Goal: Transaction & Acquisition: Purchase product/service

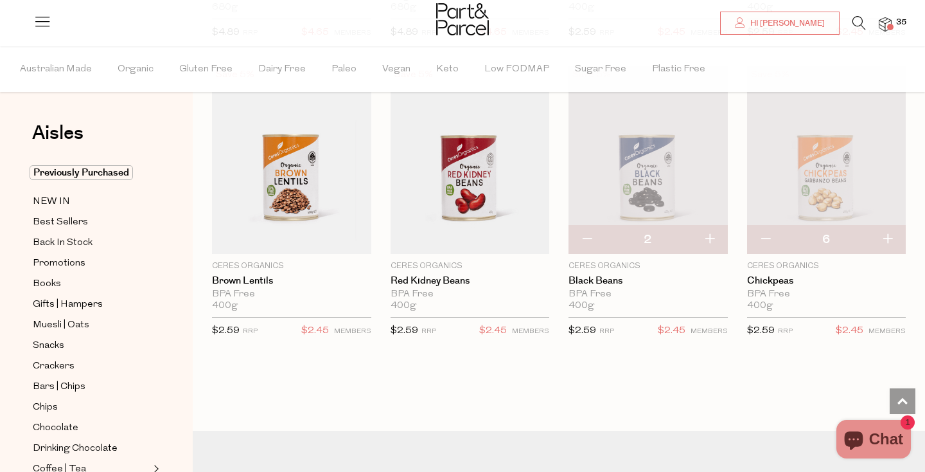
scroll to position [1074, 0]
click at [891, 28] on span at bounding box center [890, 27] width 6 height 6
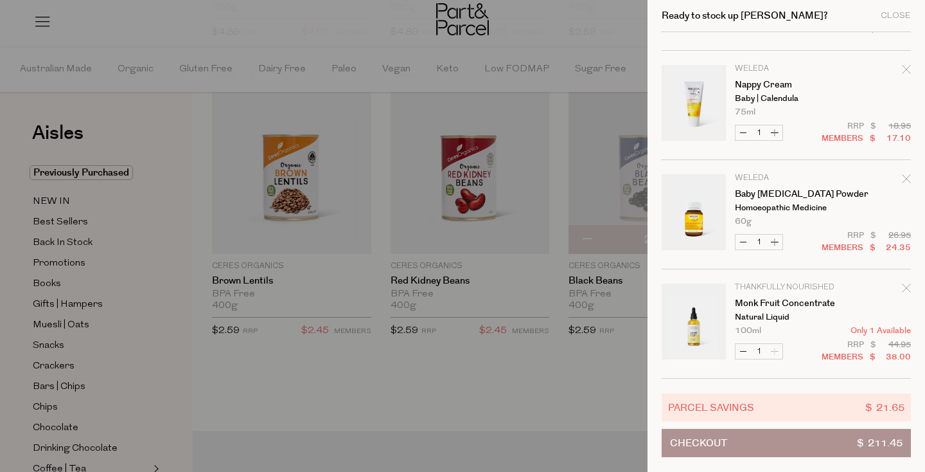
click at [889, 23] on div "Ready to stock up Genevieve? Close" at bounding box center [786, 16] width 249 height 32
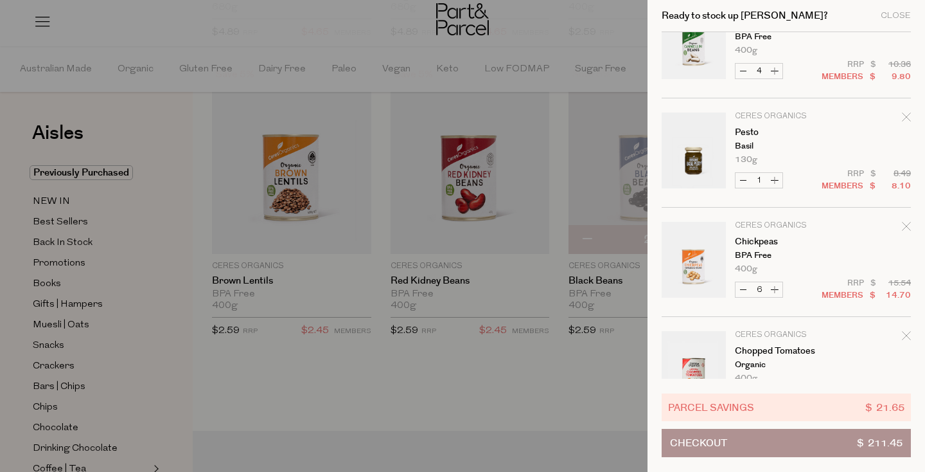
scroll to position [253, 0]
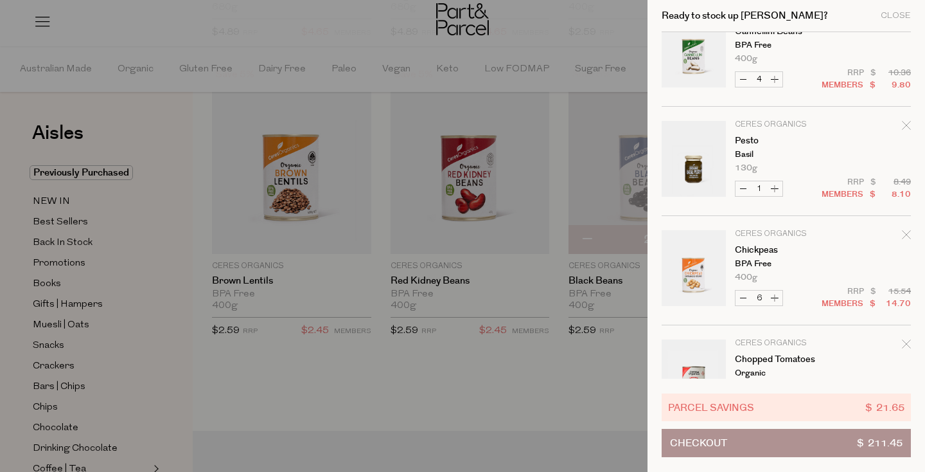
click at [905, 126] on icon "Remove Pesto" at bounding box center [906, 125] width 9 height 9
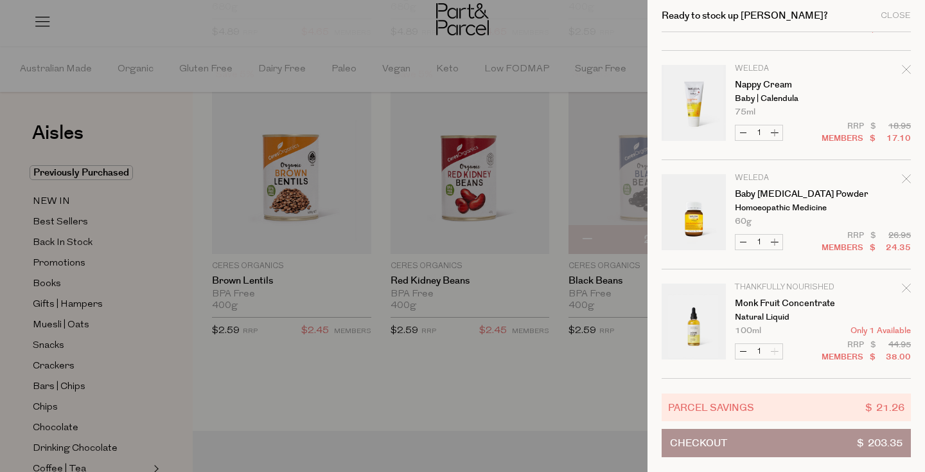
scroll to position [0, 0]
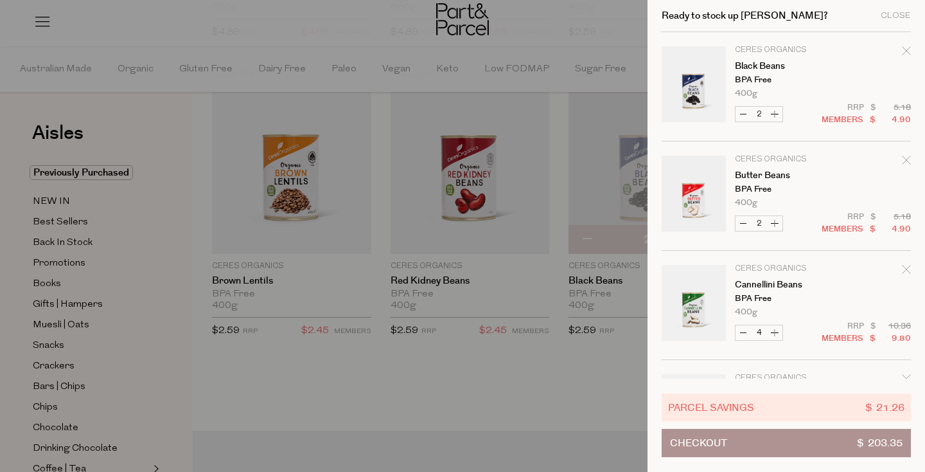
click at [509, 374] on div at bounding box center [462, 236] width 925 height 472
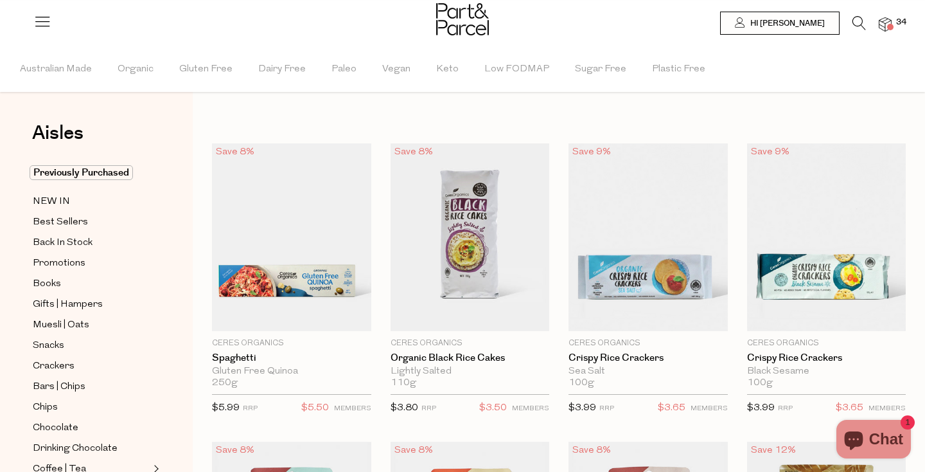
click at [860, 20] on icon at bounding box center [859, 23] width 13 height 14
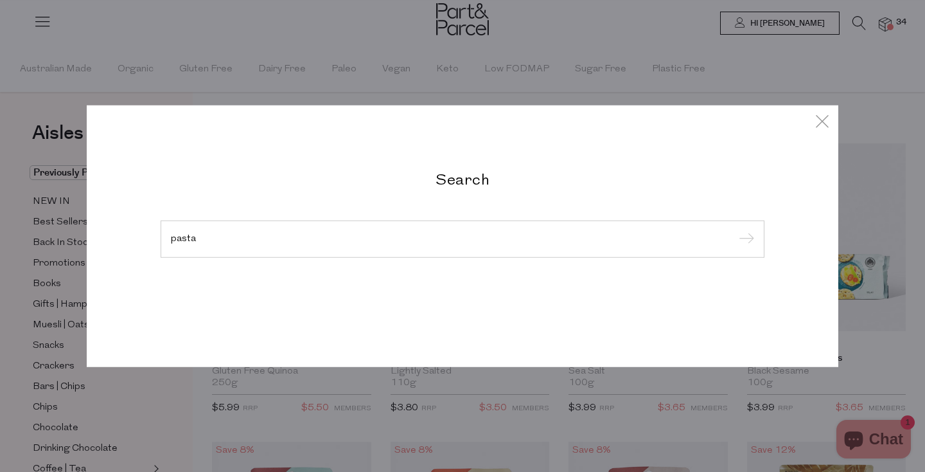
type input "pasta"
click at [735, 230] on input "submit" at bounding box center [744, 239] width 19 height 19
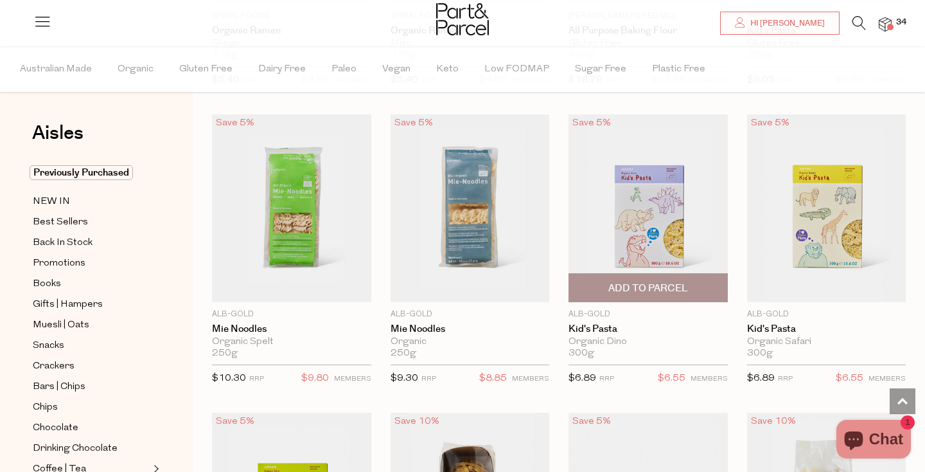
scroll to position [1233, 0]
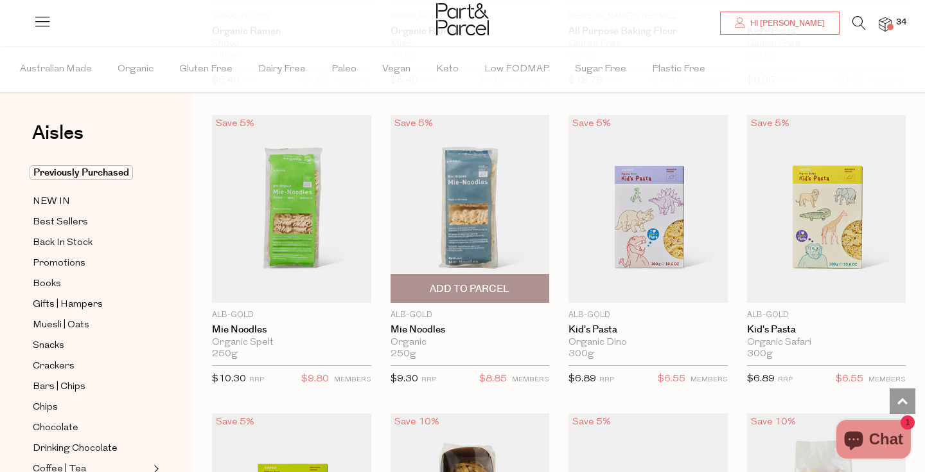
click at [483, 225] on img at bounding box center [470, 209] width 159 height 188
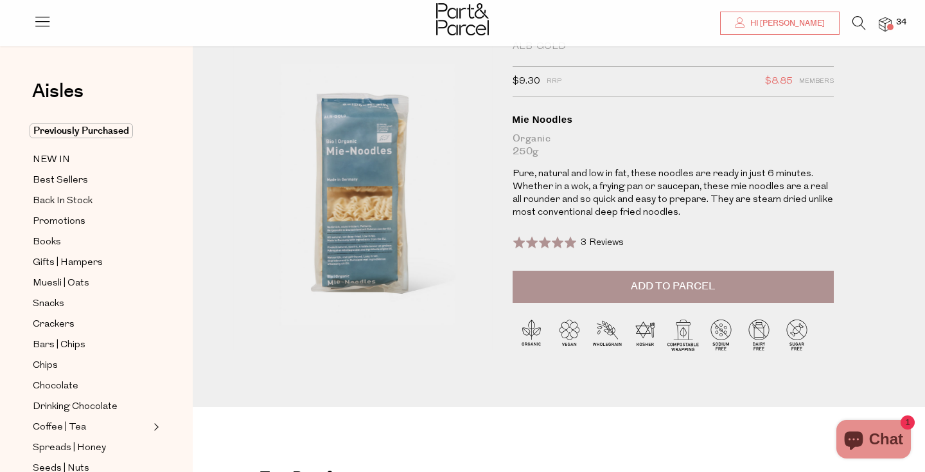
scroll to position [43, 0]
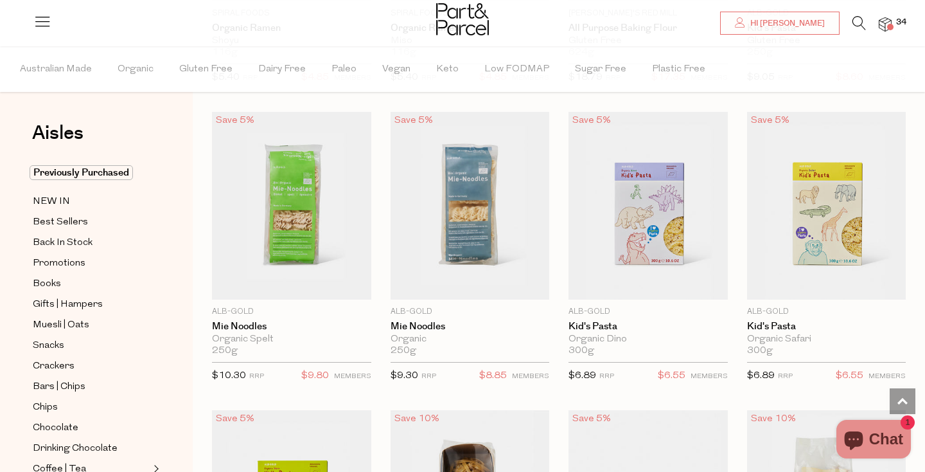
scroll to position [1236, 0]
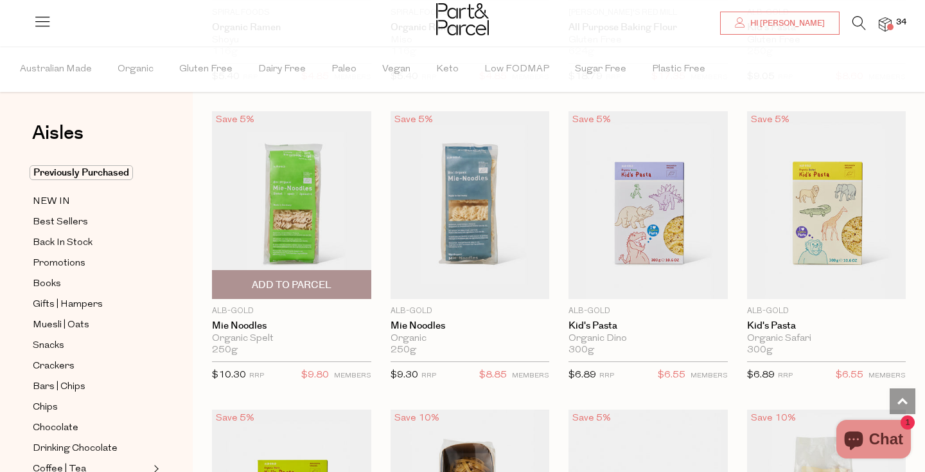
type input "2"
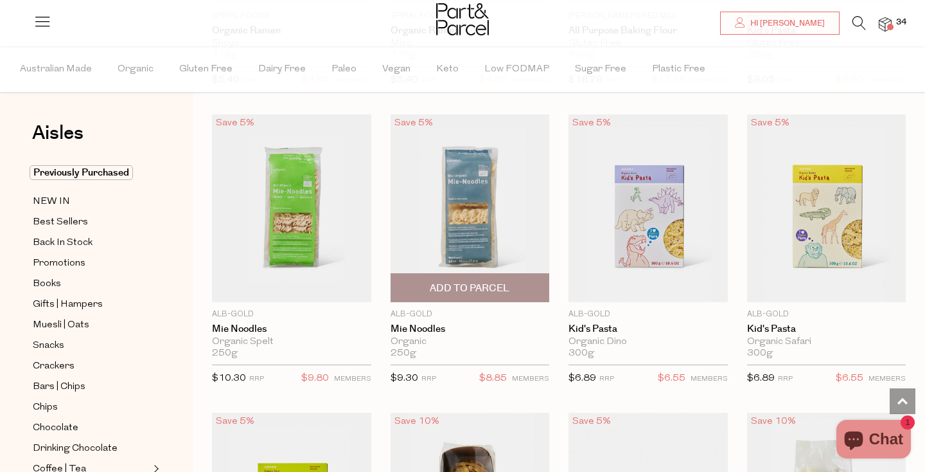
scroll to position [1245, 0]
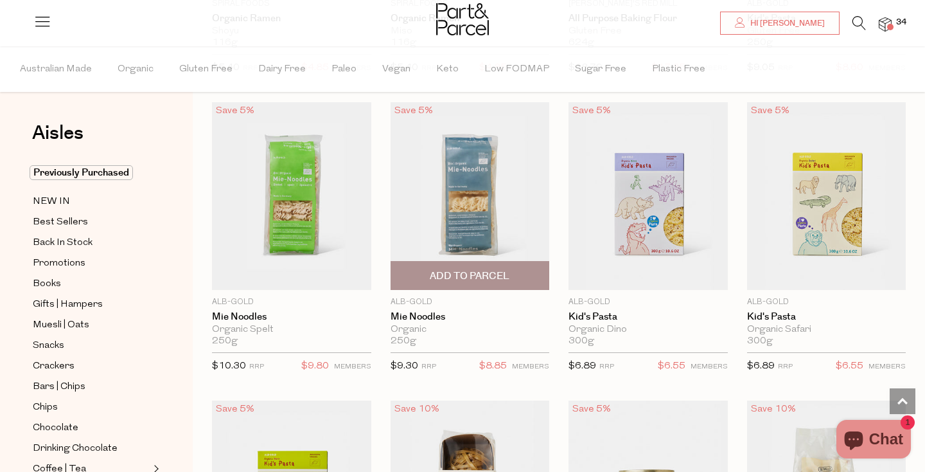
click at [480, 276] on span "Add To Parcel" at bounding box center [470, 275] width 80 height 13
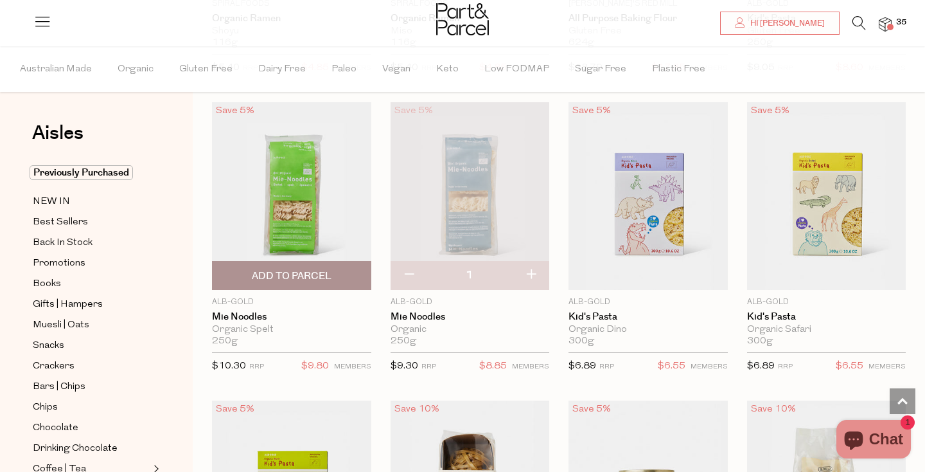
click at [285, 274] on span "Add To Parcel" at bounding box center [292, 275] width 80 height 13
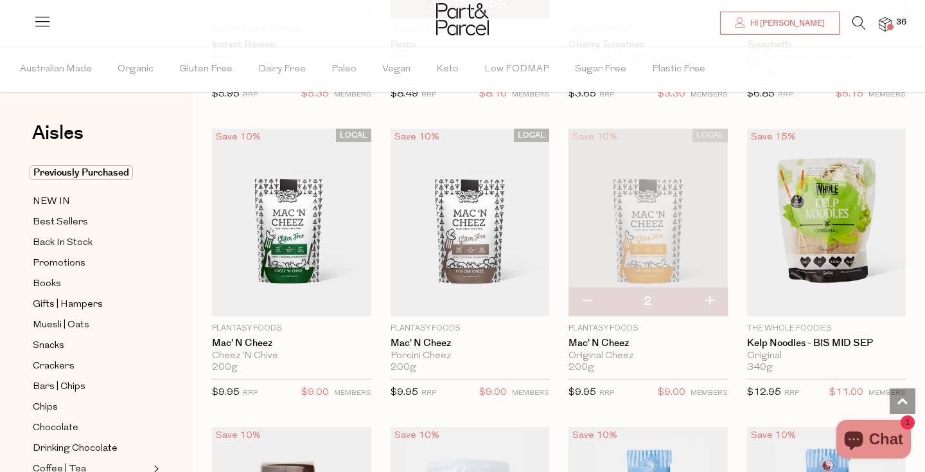
scroll to position [3015, 0]
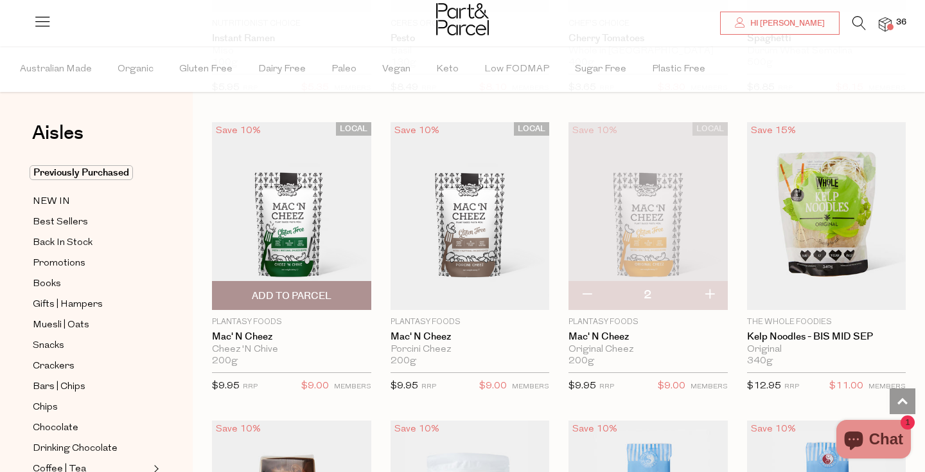
click at [349, 296] on span "Add To Parcel" at bounding box center [292, 295] width 152 height 28
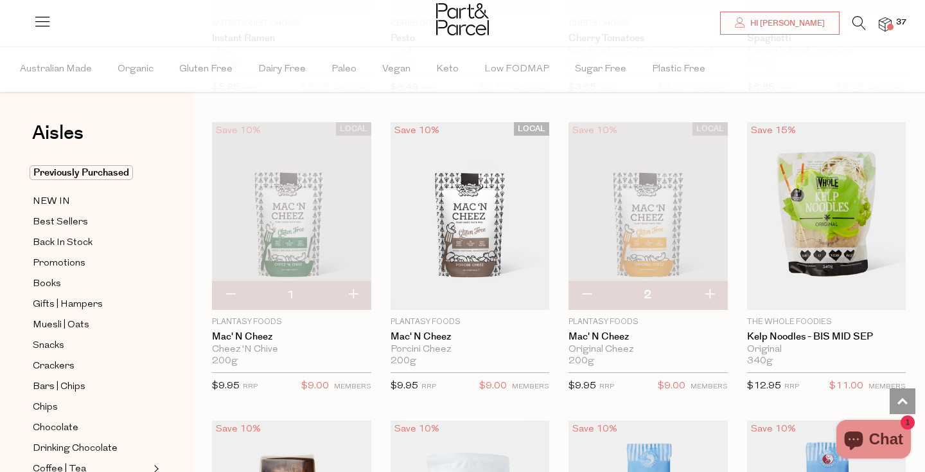
click at [887, 26] on span at bounding box center [890, 27] width 6 height 6
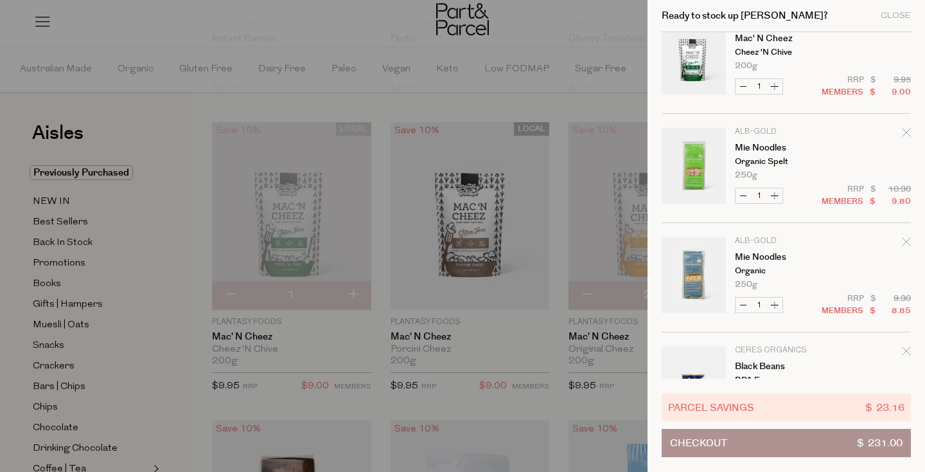
scroll to position [0, 0]
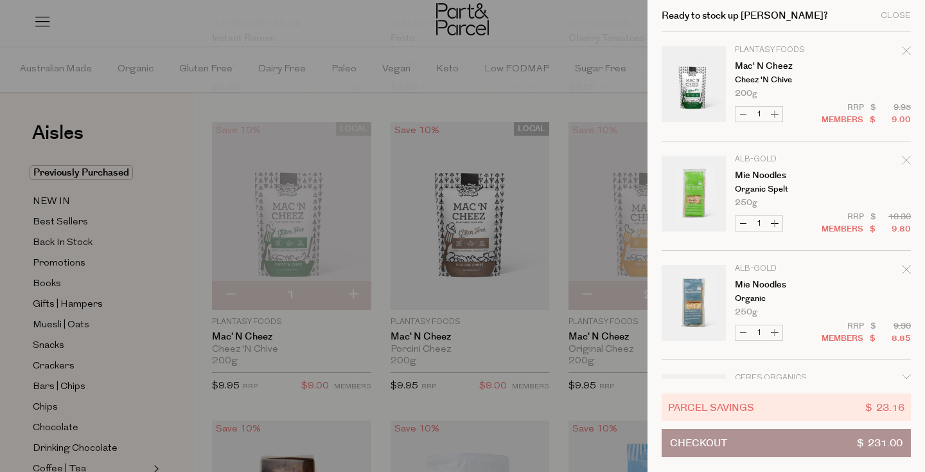
click at [774, 116] on button "Increase Mac' N Cheez" at bounding box center [774, 114] width 15 height 15
type input "2"
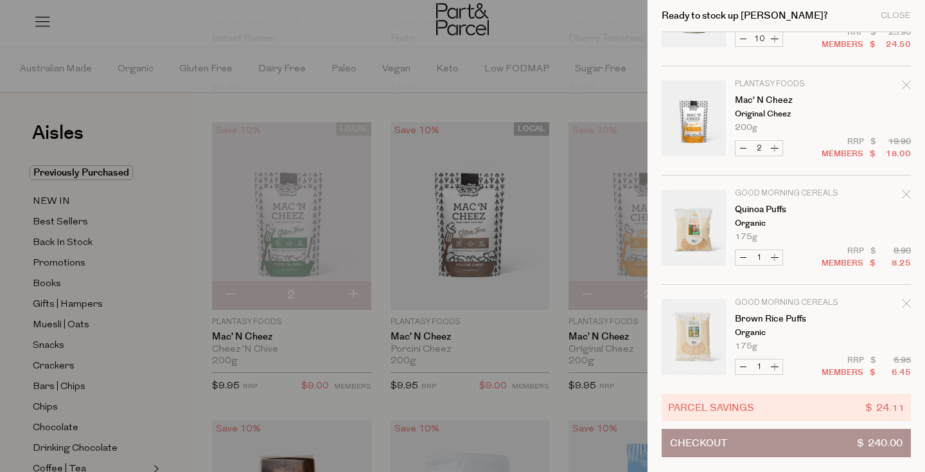
scroll to position [865, 0]
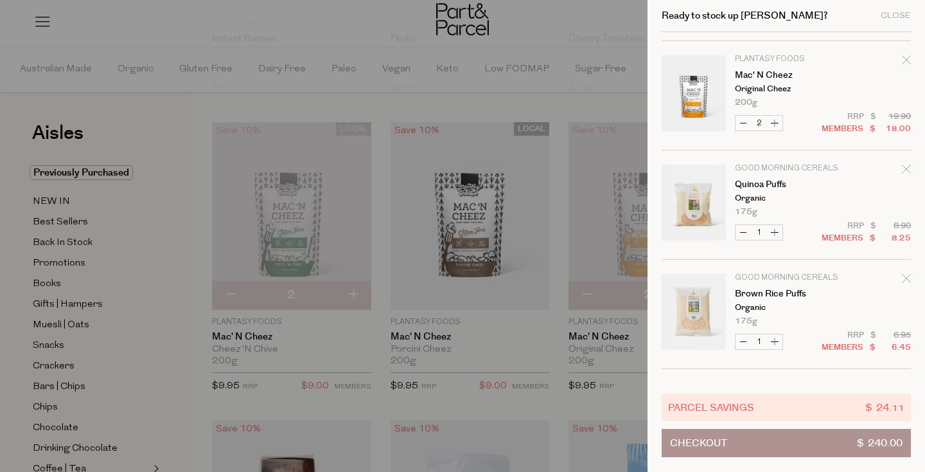
click at [904, 65] on div "Remove Mac' N Cheez" at bounding box center [906, 61] width 9 height 17
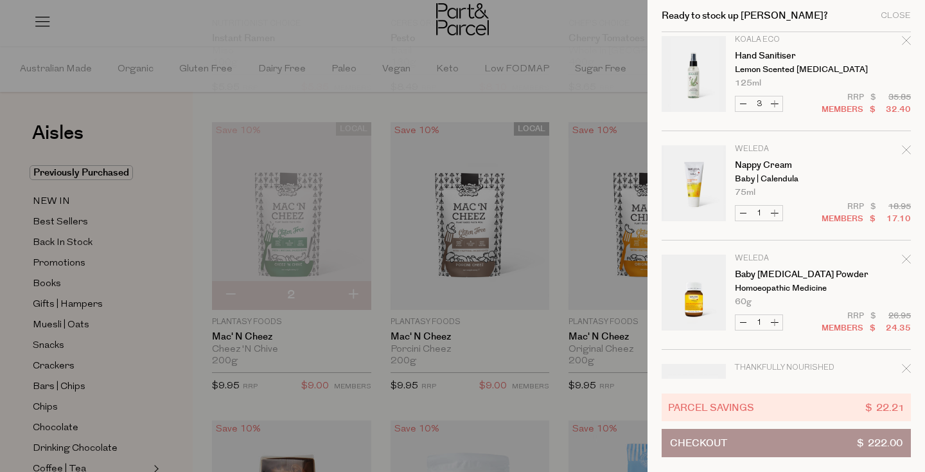
scroll to position [1183, 0]
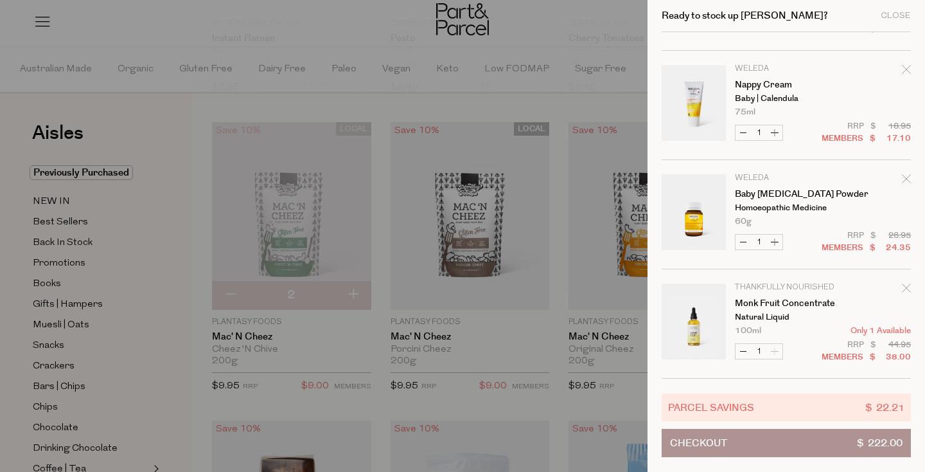
click at [539, 327] on div at bounding box center [462, 236] width 925 height 472
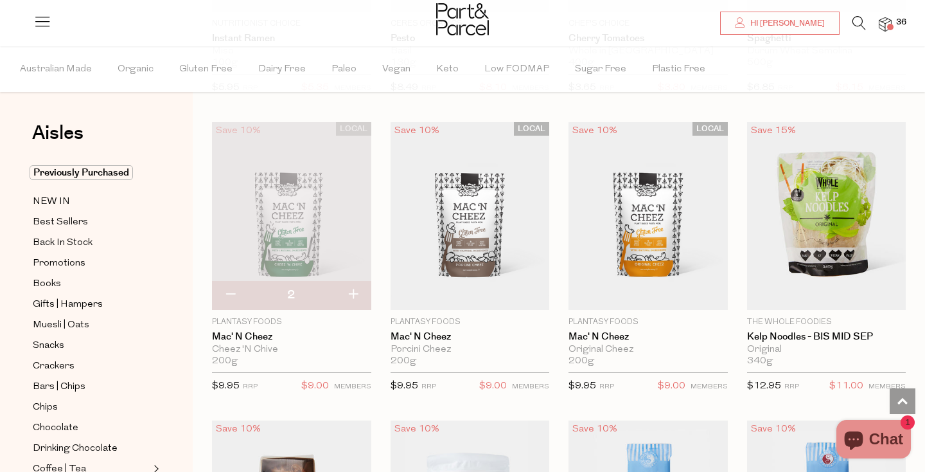
click at [859, 24] on icon at bounding box center [859, 23] width 13 height 14
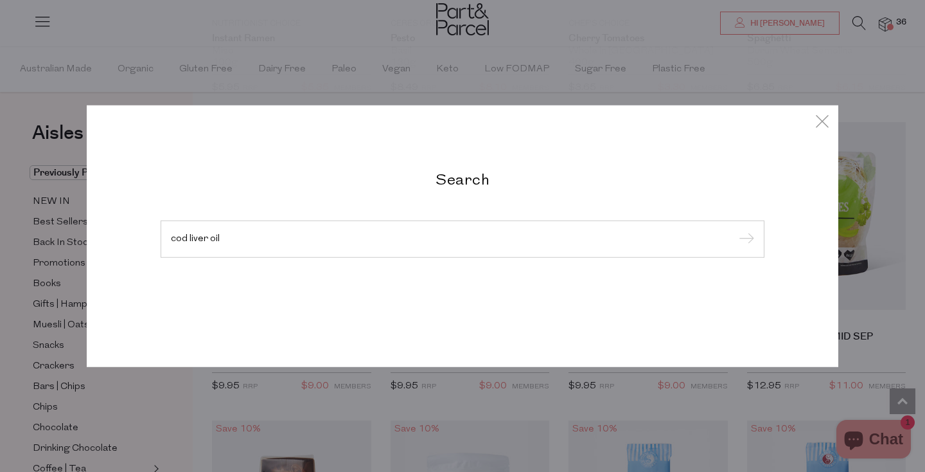
type input "cod liver oil"
click at [735, 230] on input "submit" at bounding box center [744, 239] width 19 height 19
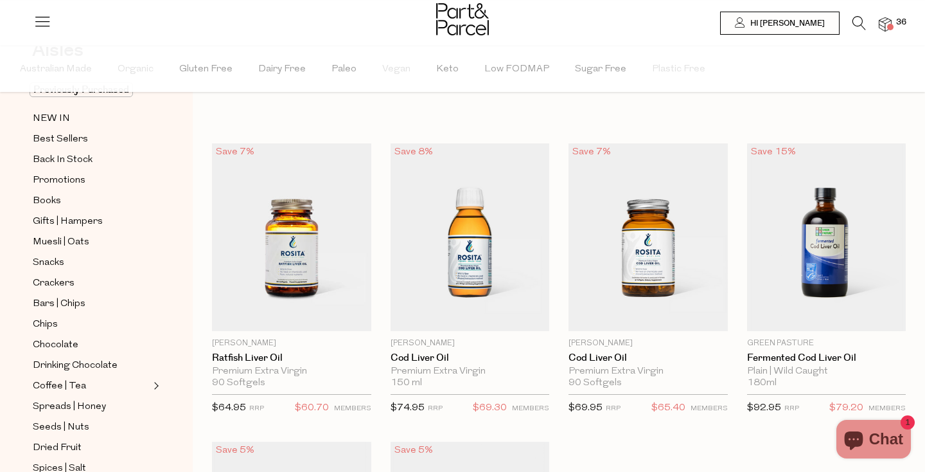
scroll to position [93, 0]
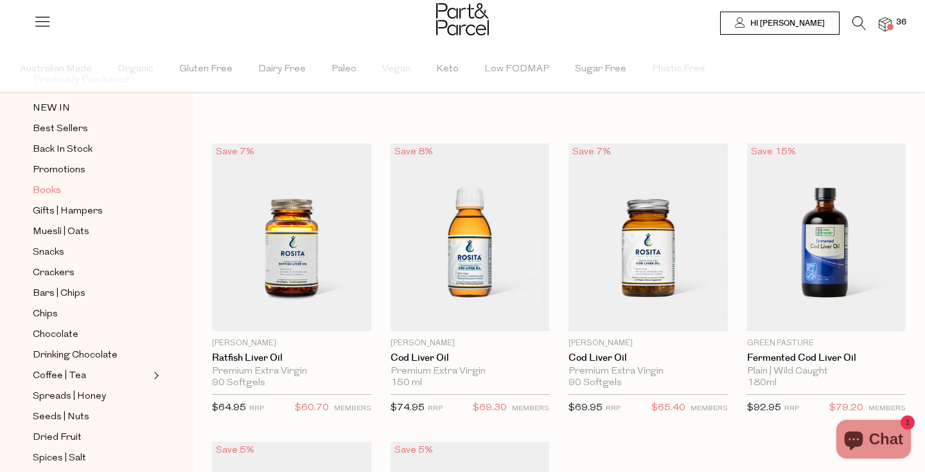
click at [46, 190] on span "Books" at bounding box center [47, 190] width 28 height 15
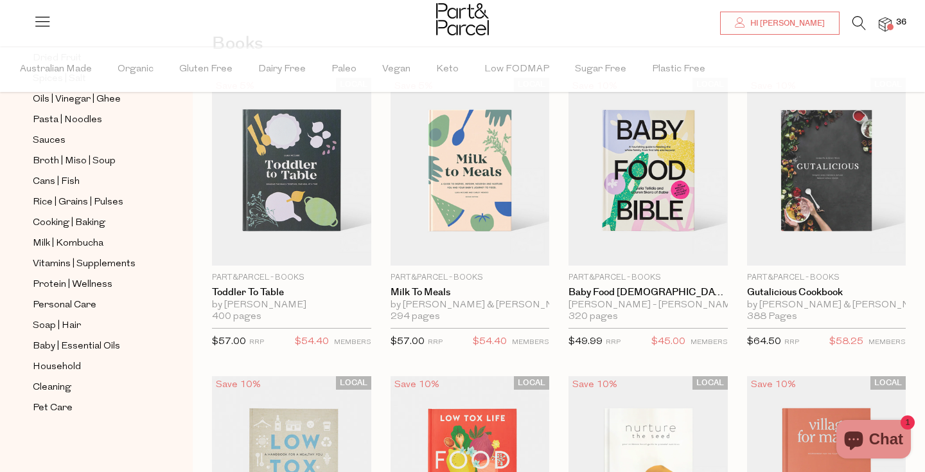
scroll to position [97, 0]
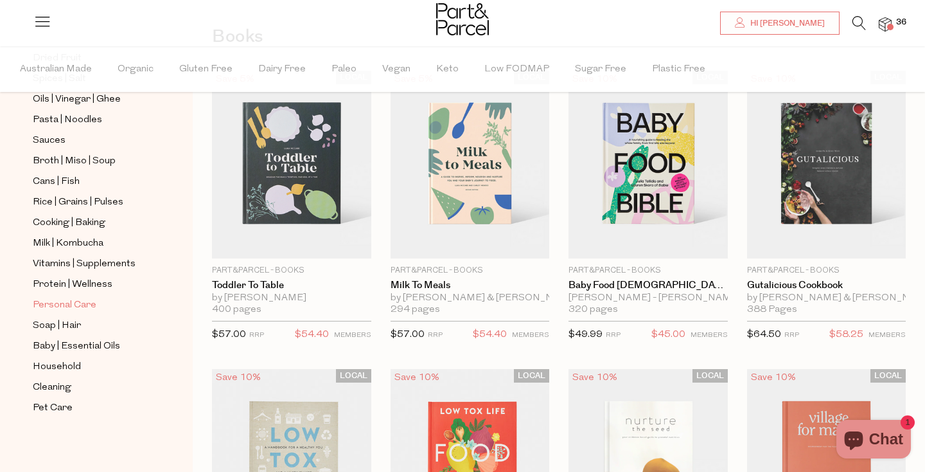
click at [74, 298] on span "Personal Care" at bounding box center [65, 305] width 64 height 15
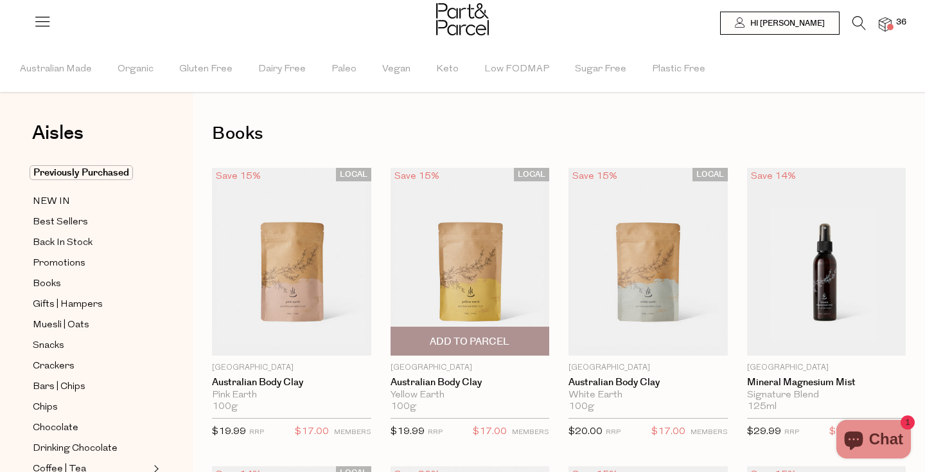
type input "3"
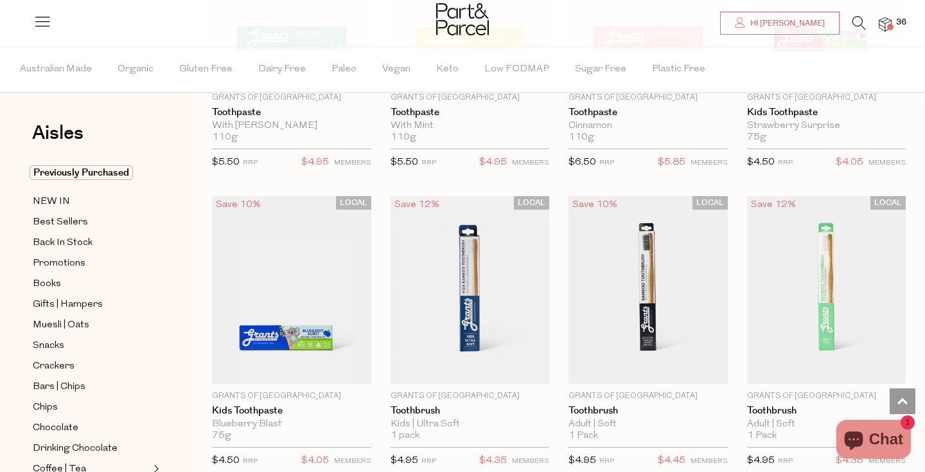
scroll to position [2067, 0]
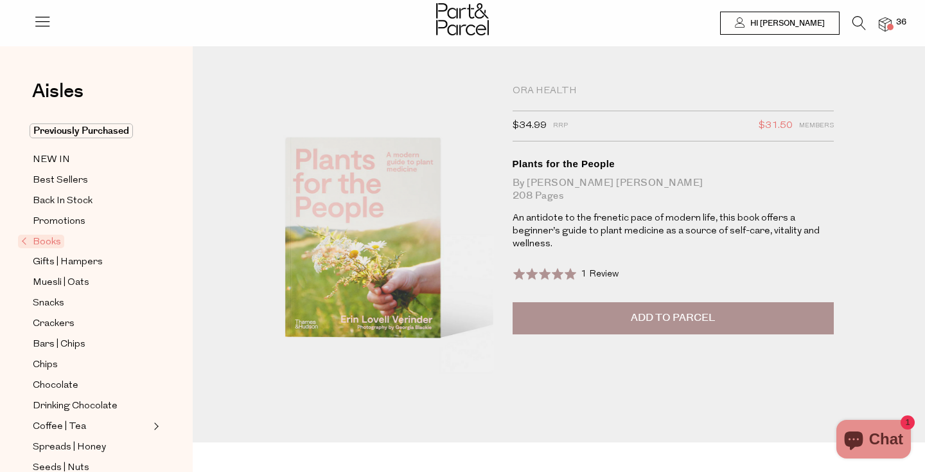
click at [733, 313] on button "Add to Parcel" at bounding box center [673, 318] width 321 height 32
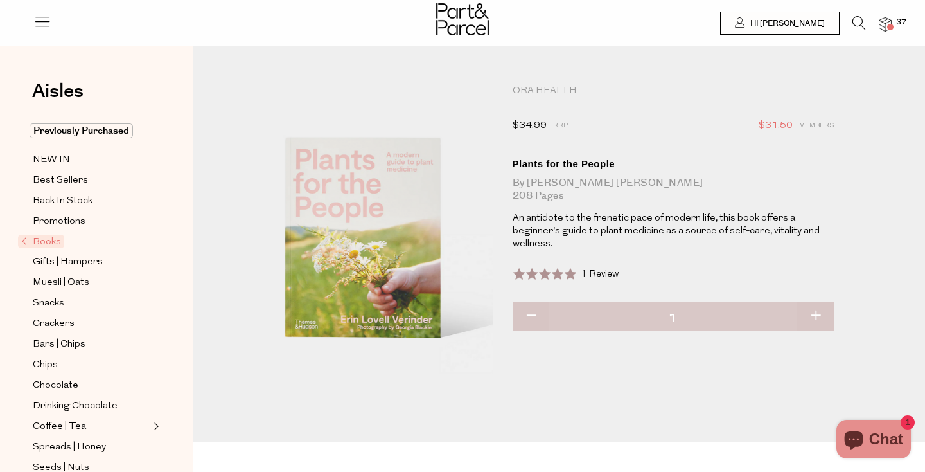
click at [862, 22] on icon at bounding box center [859, 23] width 13 height 14
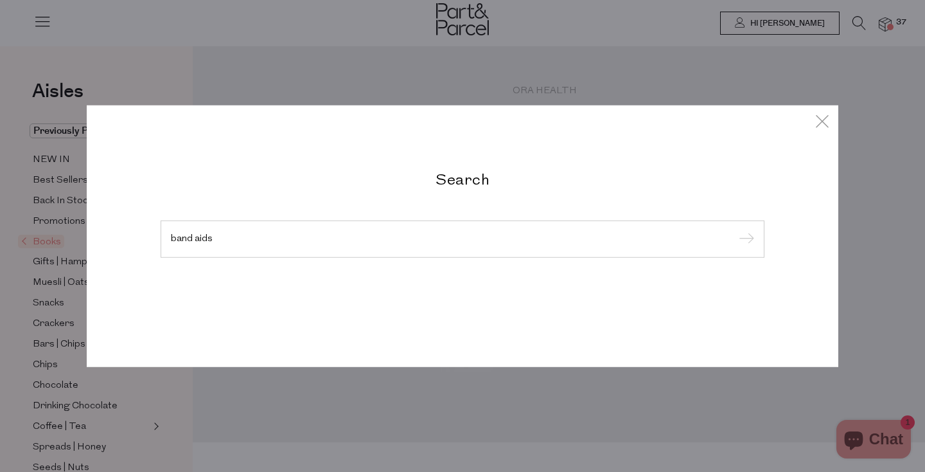
type input "band aids"
click at [735, 230] on input "submit" at bounding box center [744, 239] width 19 height 19
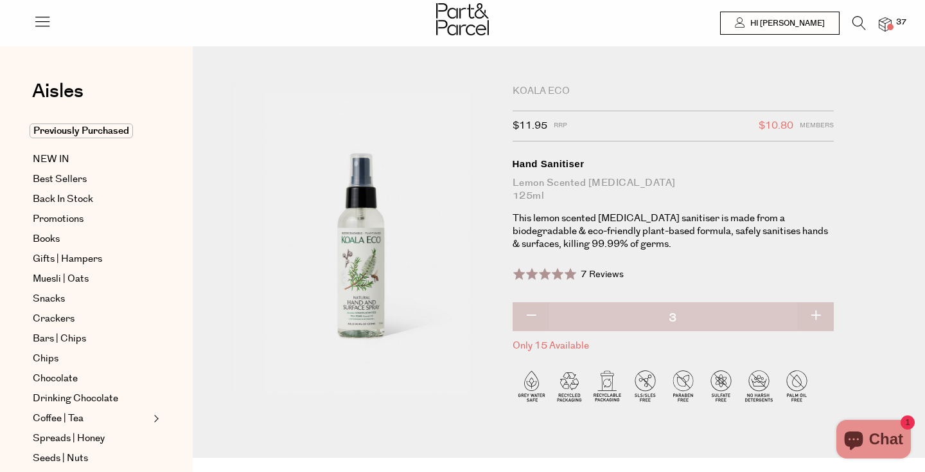
click at [817, 314] on button "button" at bounding box center [815, 316] width 37 height 28
type input "4"
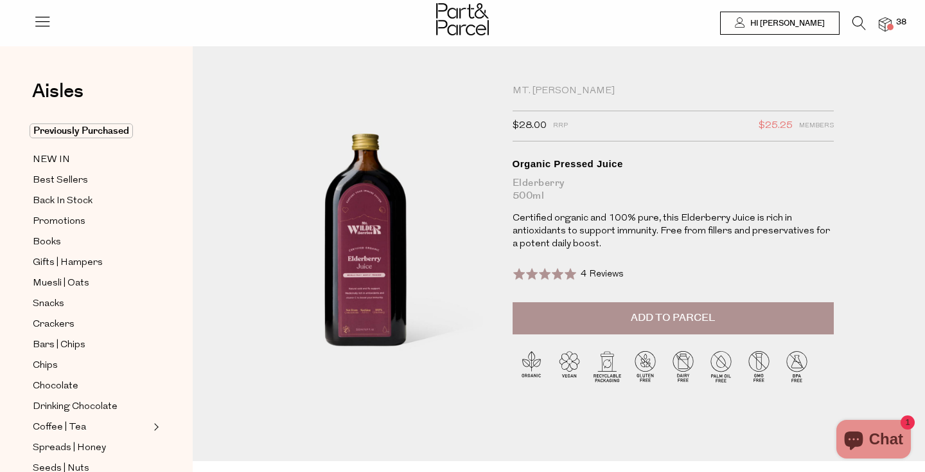
click at [611, 319] on button "Add to Parcel" at bounding box center [673, 318] width 321 height 32
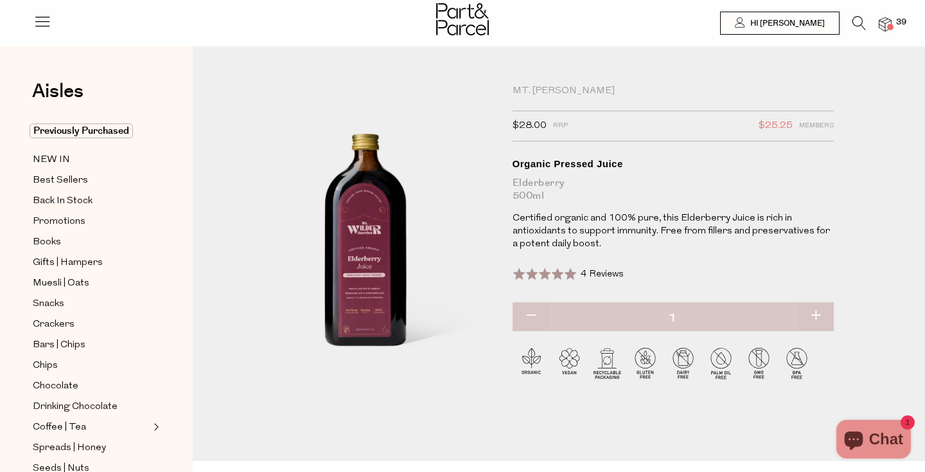
click at [886, 22] on img at bounding box center [885, 24] width 13 height 15
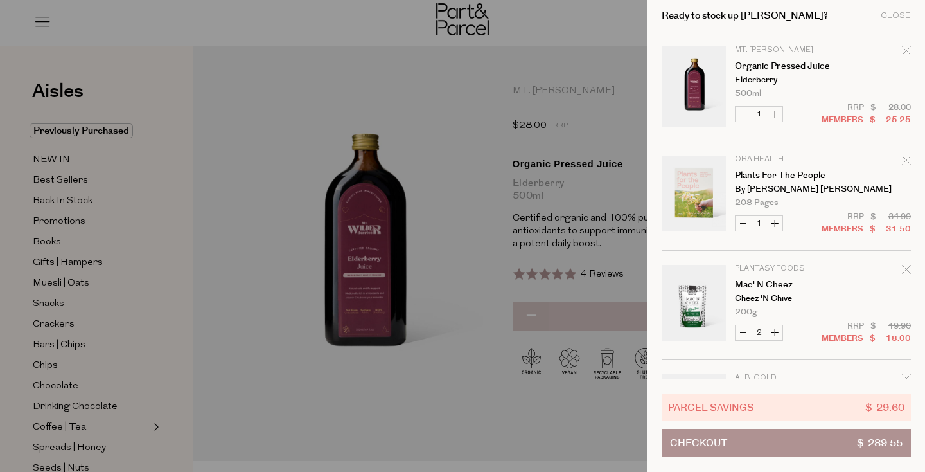
click at [815, 440] on button "Checkout $ 289.55" at bounding box center [786, 443] width 249 height 28
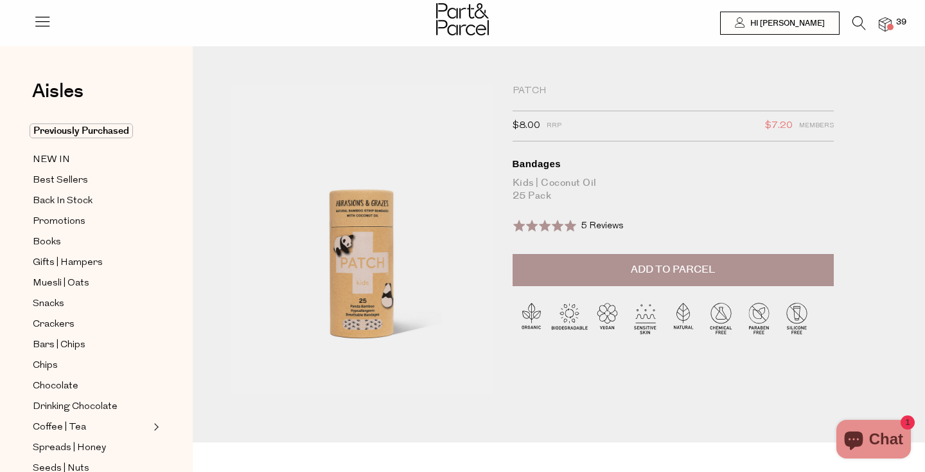
click at [637, 269] on span "Add to Parcel" at bounding box center [673, 269] width 84 height 15
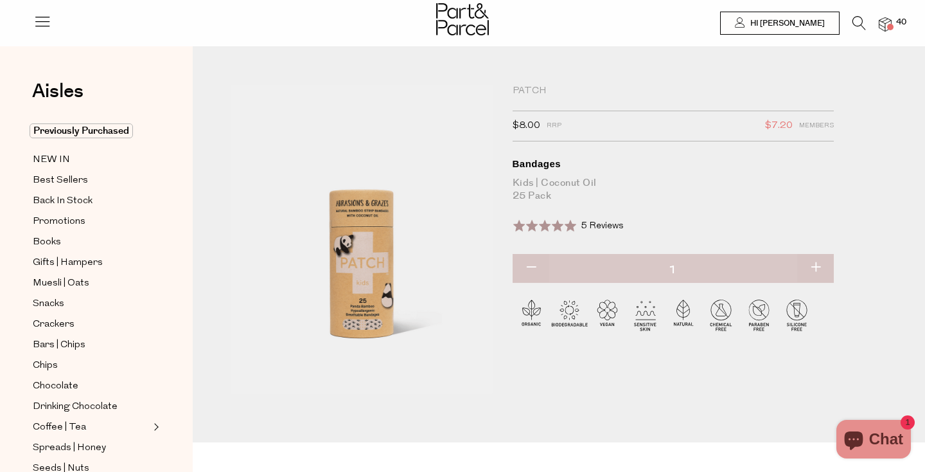
click at [814, 265] on button "button" at bounding box center [815, 268] width 37 height 28
type input "2"
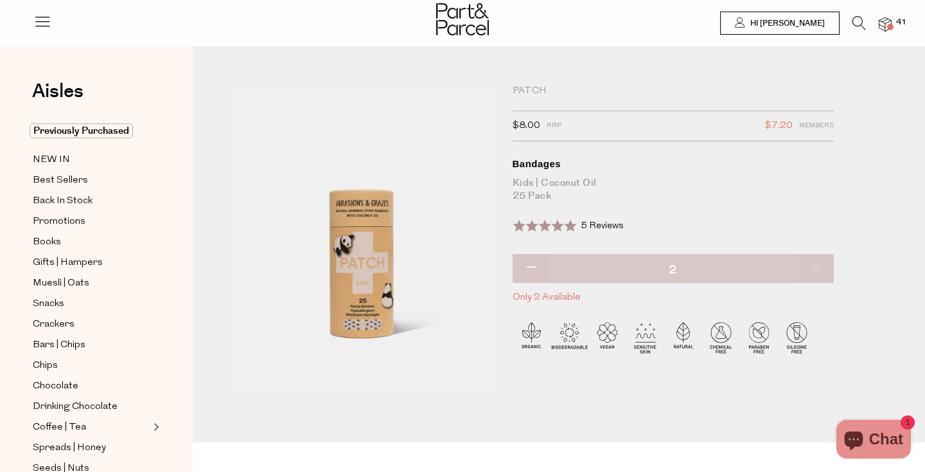
click at [886, 30] on img at bounding box center [885, 24] width 13 height 15
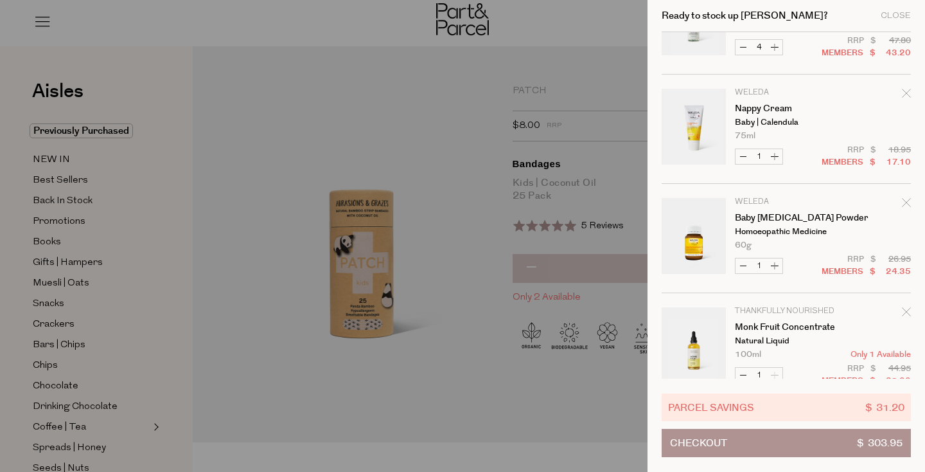
scroll to position [1511, 0]
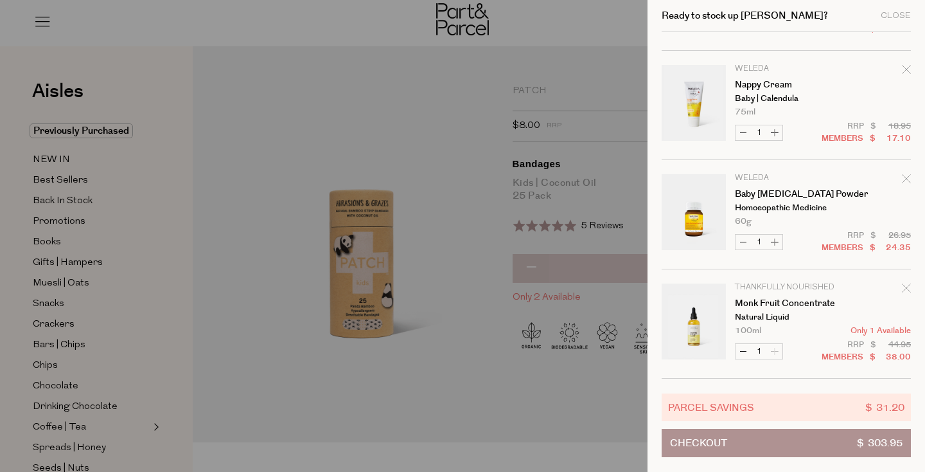
click at [787, 441] on button "Checkout $ 303.95" at bounding box center [786, 443] width 249 height 28
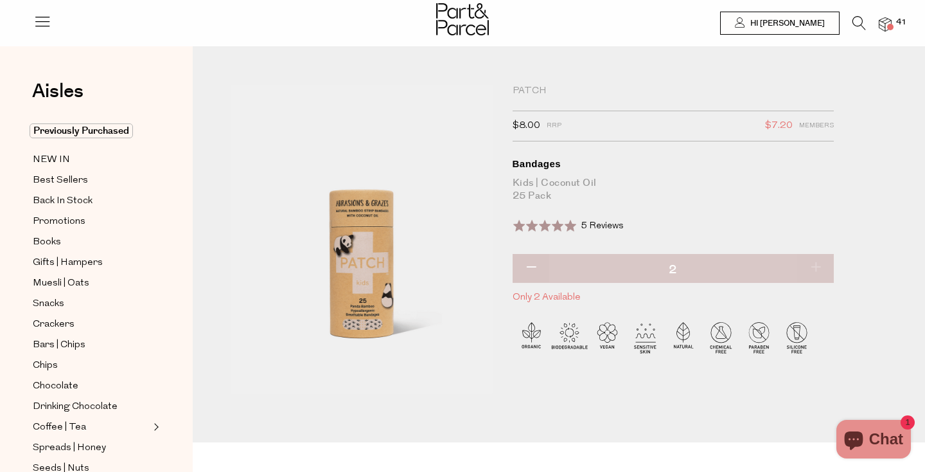
click at [853, 28] on icon at bounding box center [859, 23] width 13 height 14
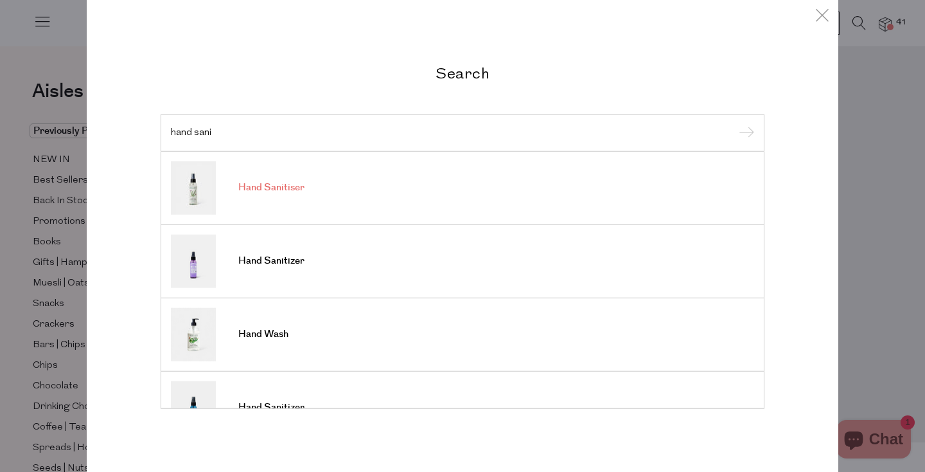
type input "hand sani"
click at [289, 193] on span "Hand Sanitiser" at bounding box center [271, 187] width 66 height 13
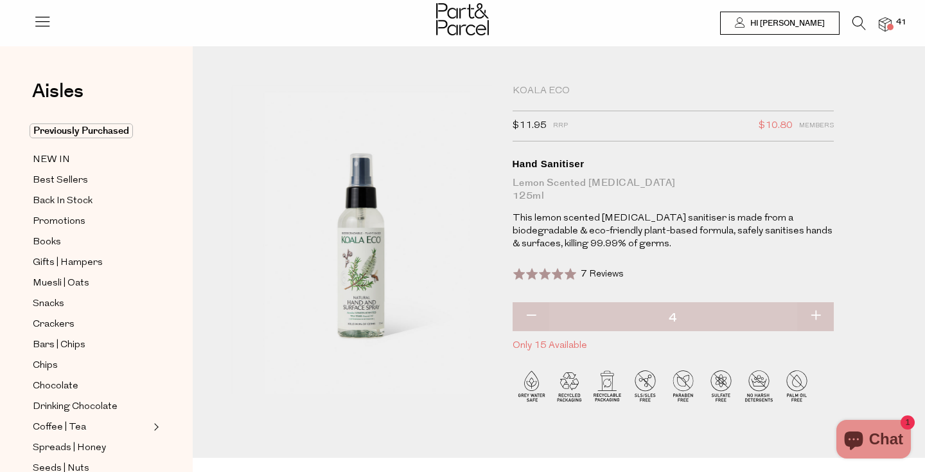
click at [885, 27] on img at bounding box center [885, 24] width 13 height 15
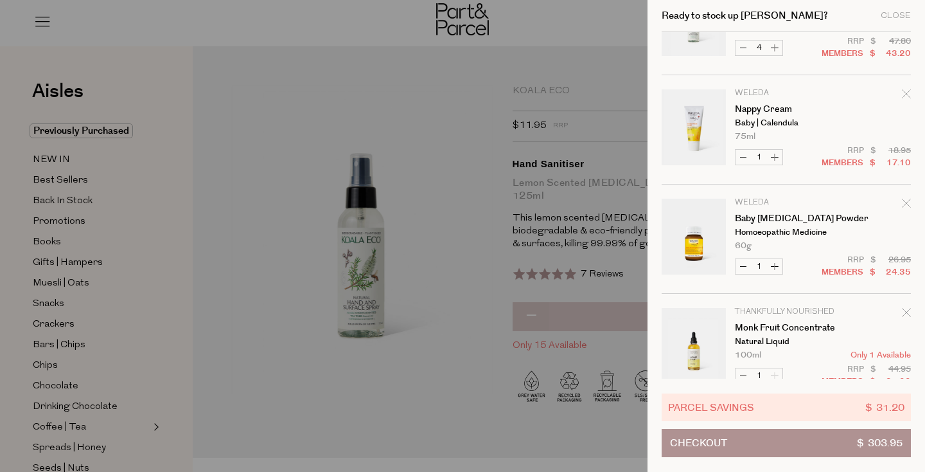
scroll to position [1511, 0]
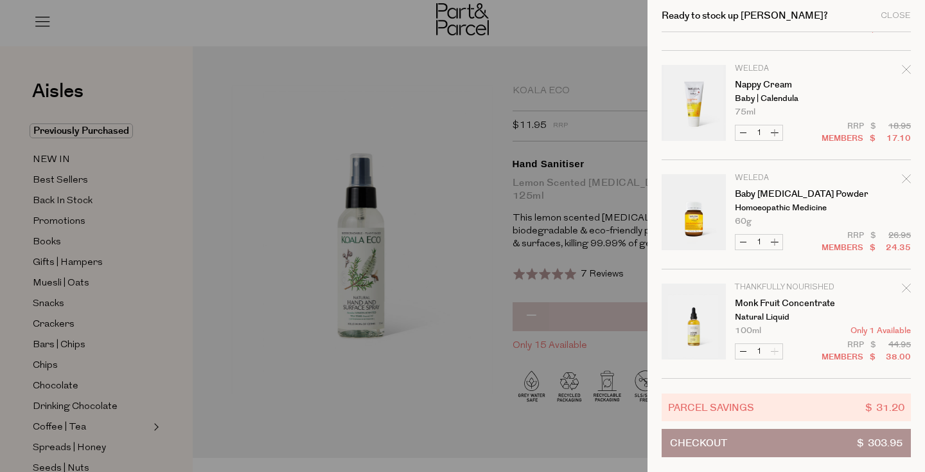
click at [824, 438] on button "Checkout $ 303.95" at bounding box center [786, 443] width 249 height 28
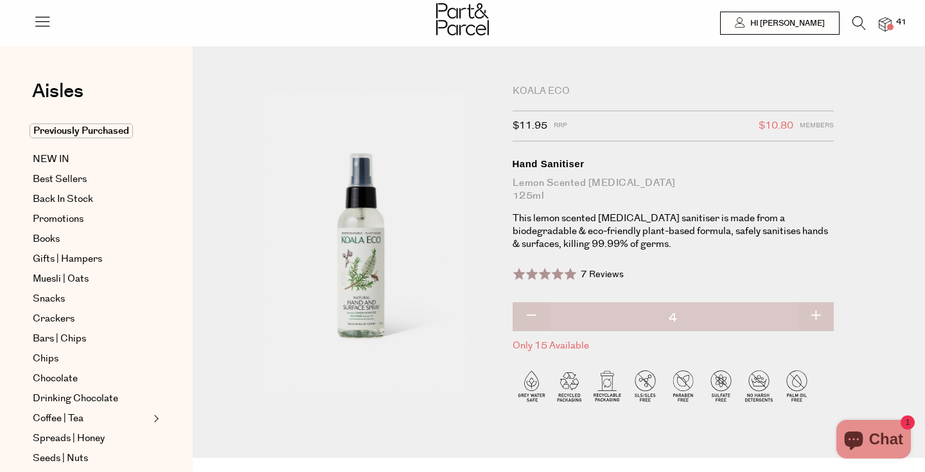
click at [885, 25] on img at bounding box center [885, 24] width 13 height 15
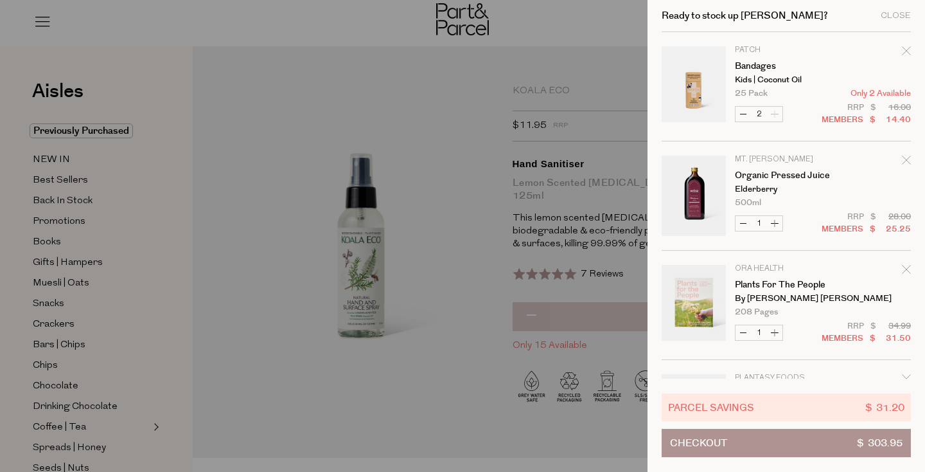
scroll to position [54, 0]
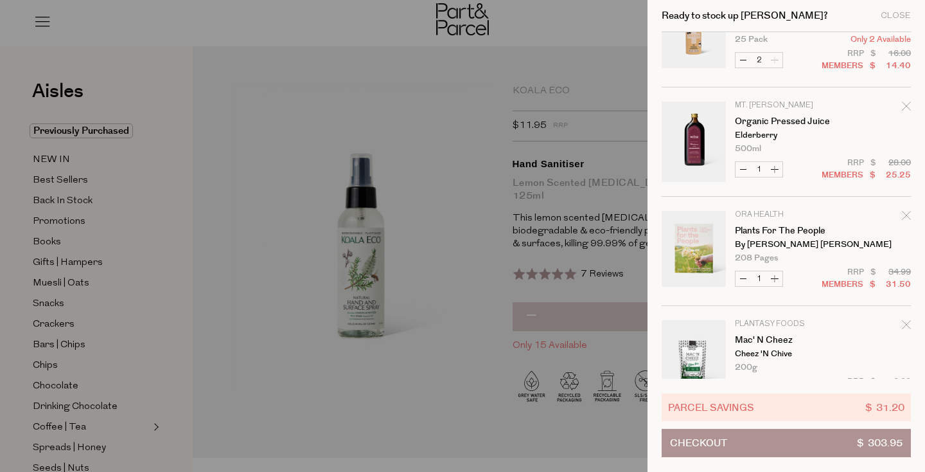
click at [902, 215] on icon "Remove Plants for the People" at bounding box center [906, 215] width 9 height 9
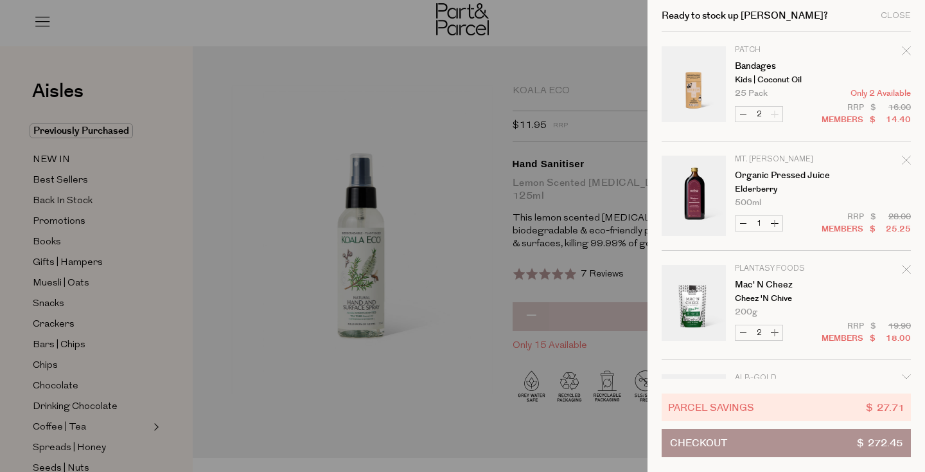
click at [799, 442] on button "Checkout $ 272.45" at bounding box center [786, 443] width 249 height 28
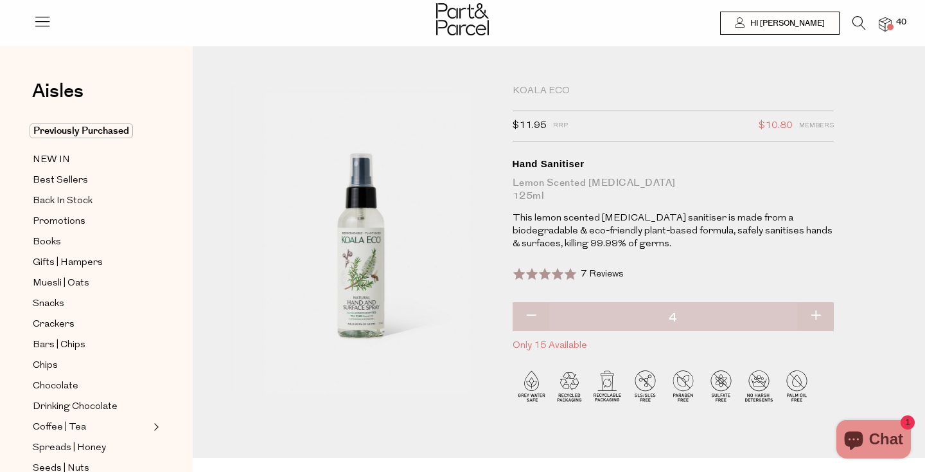
click at [886, 26] on img at bounding box center [885, 24] width 13 height 15
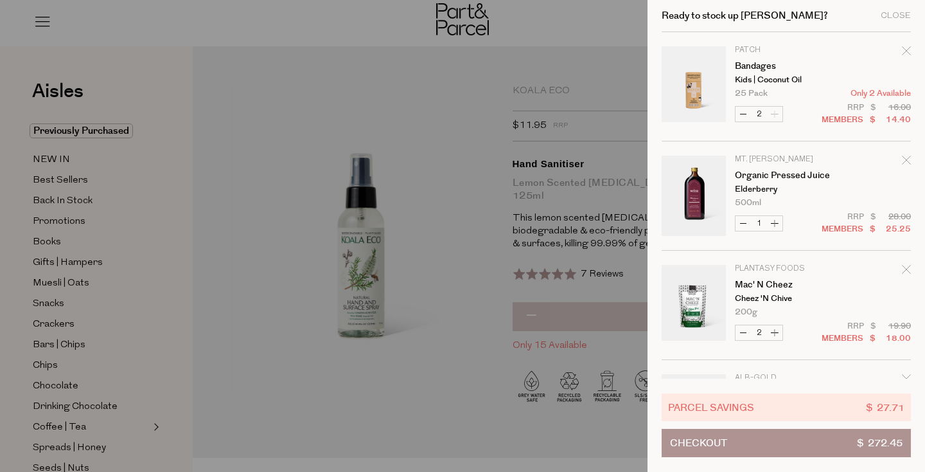
click at [454, 128] on div at bounding box center [462, 236] width 925 height 472
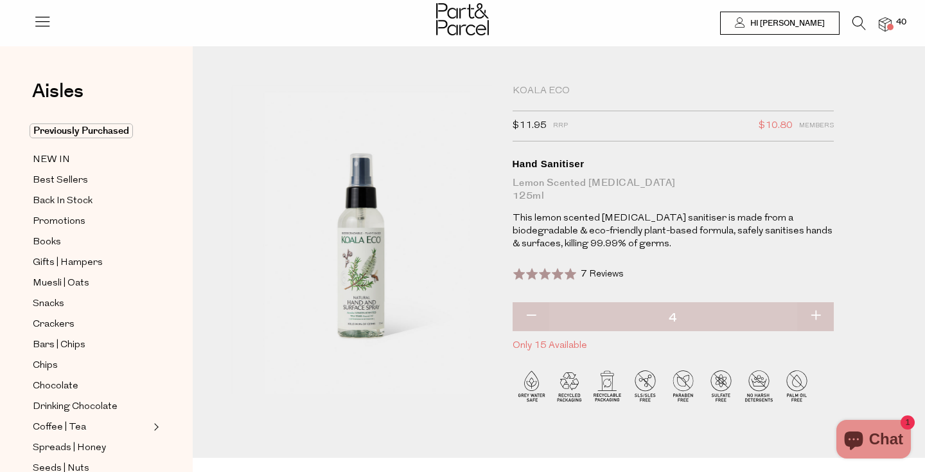
click at [51, 236] on span "Books" at bounding box center [47, 242] width 28 height 15
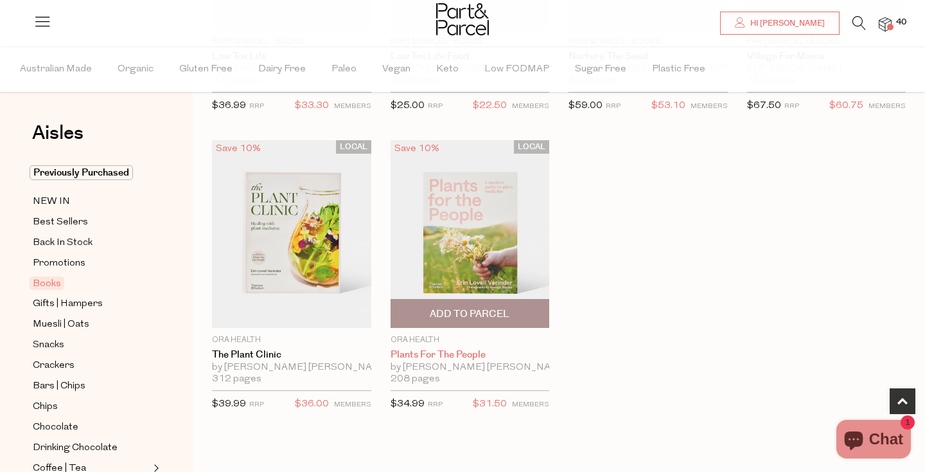
scroll to position [621, 0]
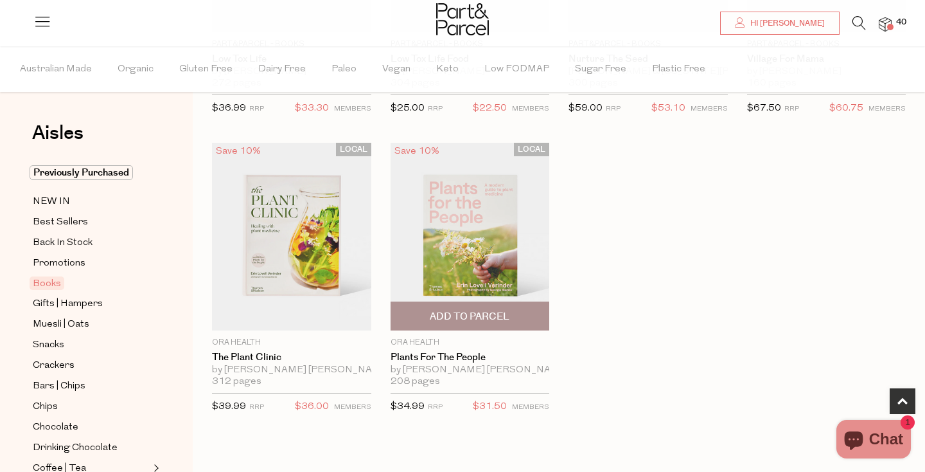
click at [503, 314] on span "Add To Parcel" at bounding box center [470, 316] width 80 height 13
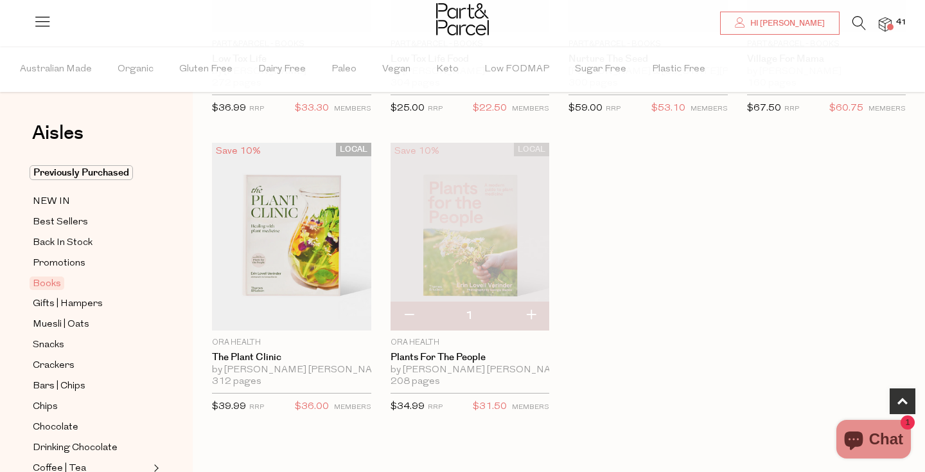
click at [892, 28] on span at bounding box center [890, 27] width 6 height 6
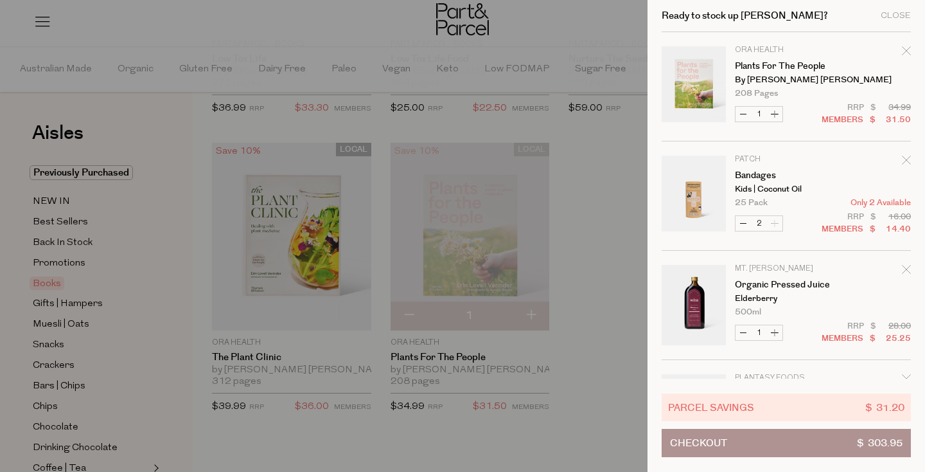
click at [811, 441] on button "Checkout $ 303.95" at bounding box center [786, 443] width 249 height 28
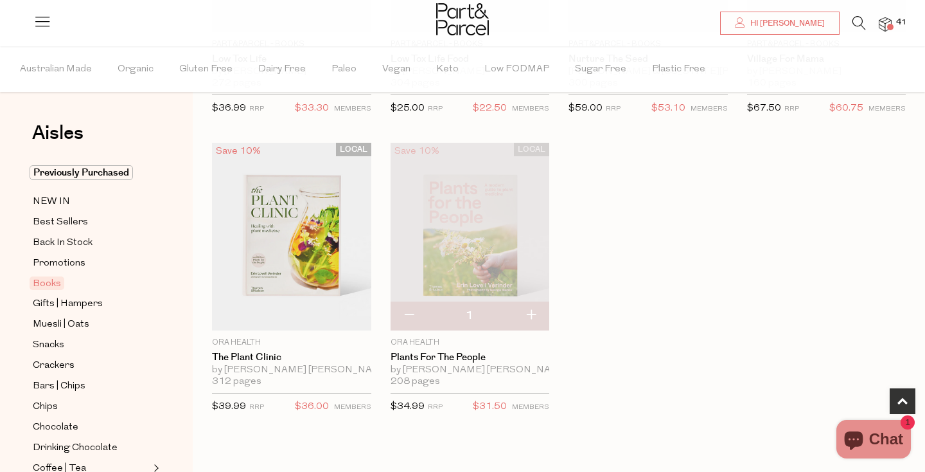
scroll to position [610, 0]
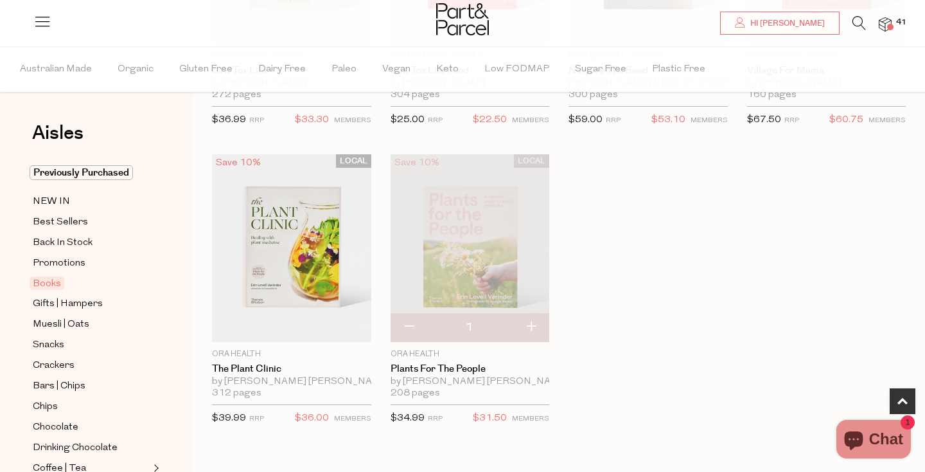
click at [413, 314] on div "LOCAL Save 10% 1 Add To Parcel" at bounding box center [470, 248] width 159 height 188
click at [884, 25] on img at bounding box center [885, 24] width 13 height 15
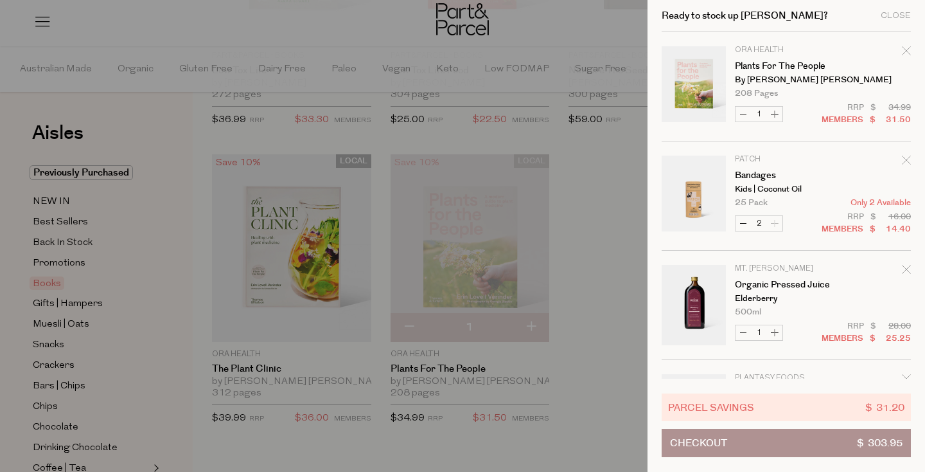
click at [904, 53] on icon "Remove Plants for the People" at bounding box center [906, 50] width 9 height 9
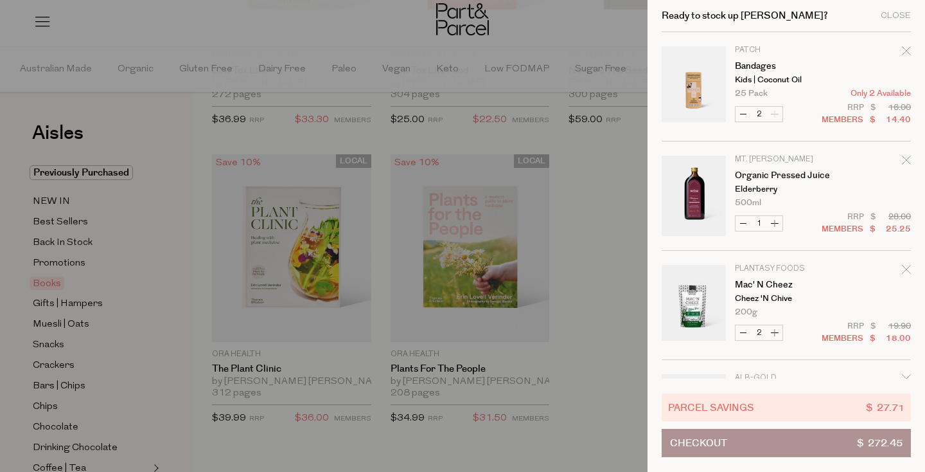
click at [905, 54] on icon "Remove Bandages" at bounding box center [906, 50] width 9 height 9
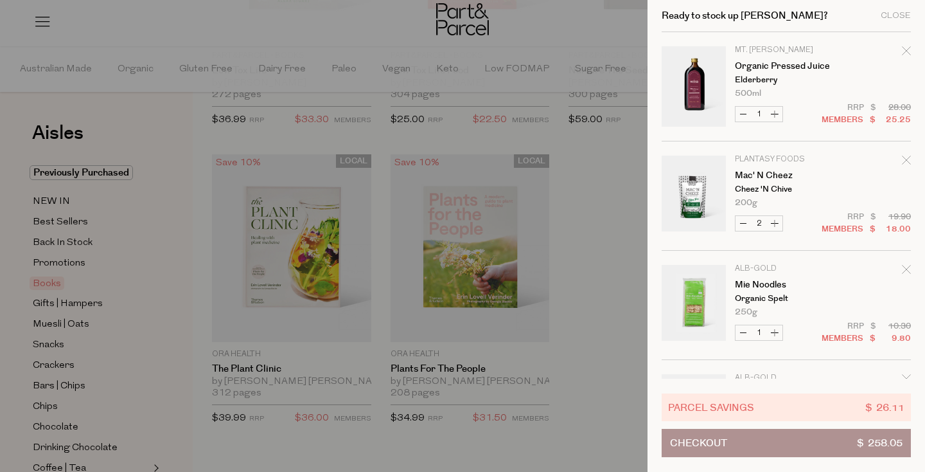
click at [905, 49] on icon "Remove Organic Pressed Juice" at bounding box center [906, 50] width 9 height 9
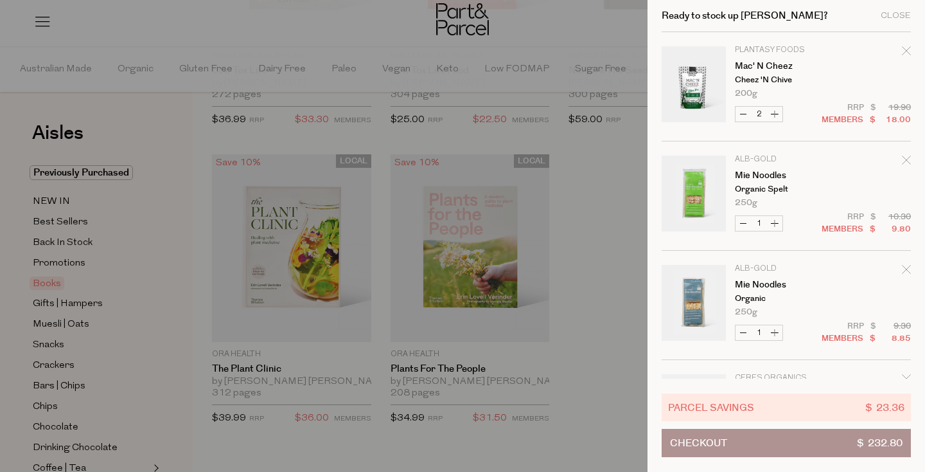
click at [839, 441] on button "Checkout $ 232.80" at bounding box center [786, 443] width 249 height 28
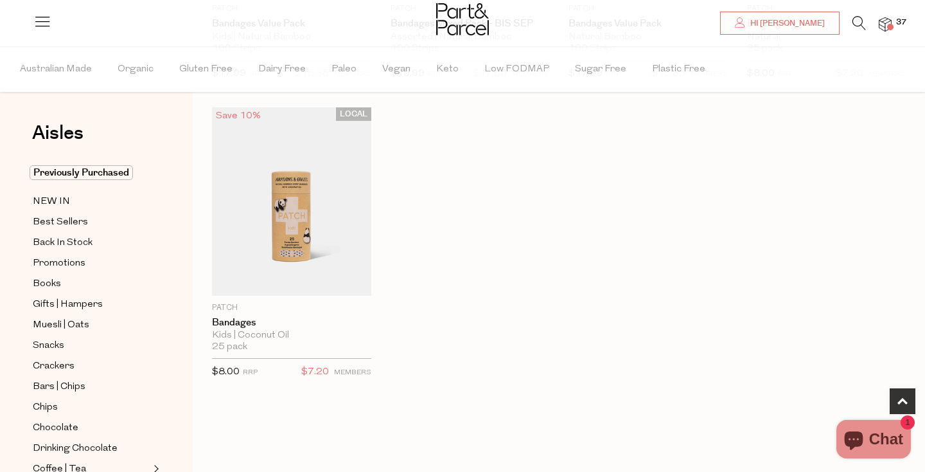
scroll to position [348, 0]
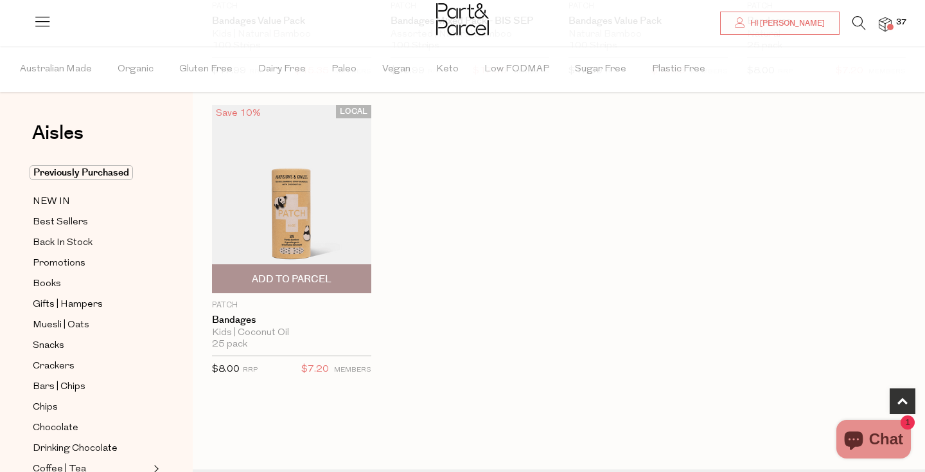
click at [291, 211] on img at bounding box center [291, 199] width 159 height 188
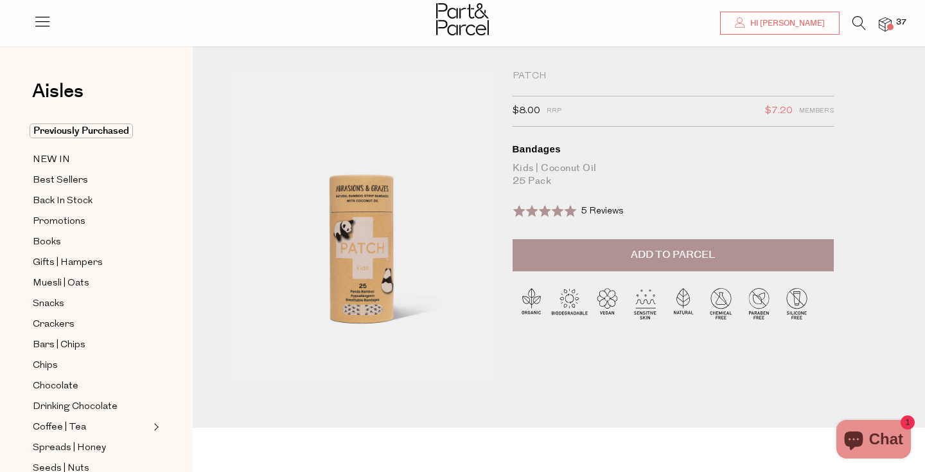
scroll to position [15, 0]
click at [882, 19] on img at bounding box center [885, 24] width 13 height 15
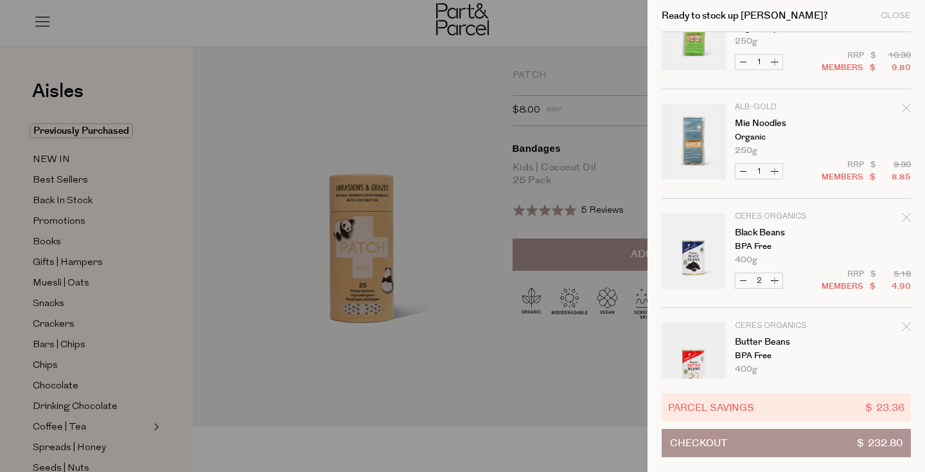
scroll to position [136, 0]
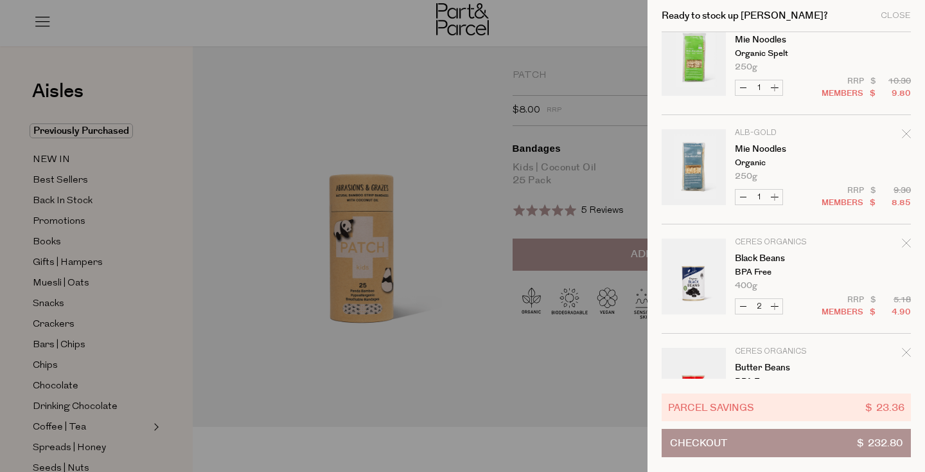
click at [615, 71] on div at bounding box center [462, 236] width 925 height 472
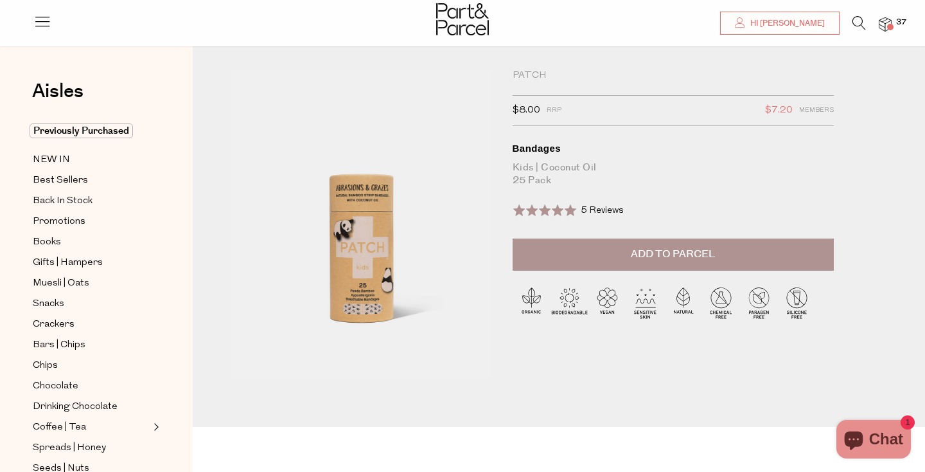
scroll to position [0, 0]
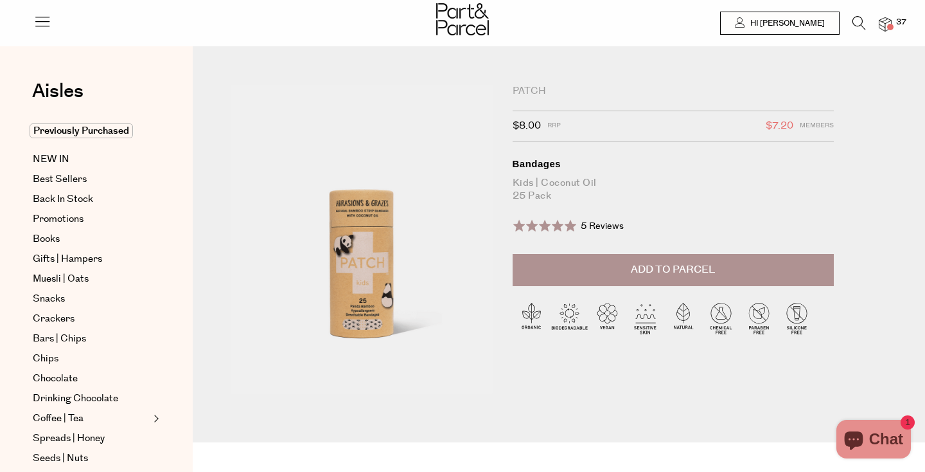
click at [648, 271] on span "Add to Parcel" at bounding box center [673, 269] width 84 height 15
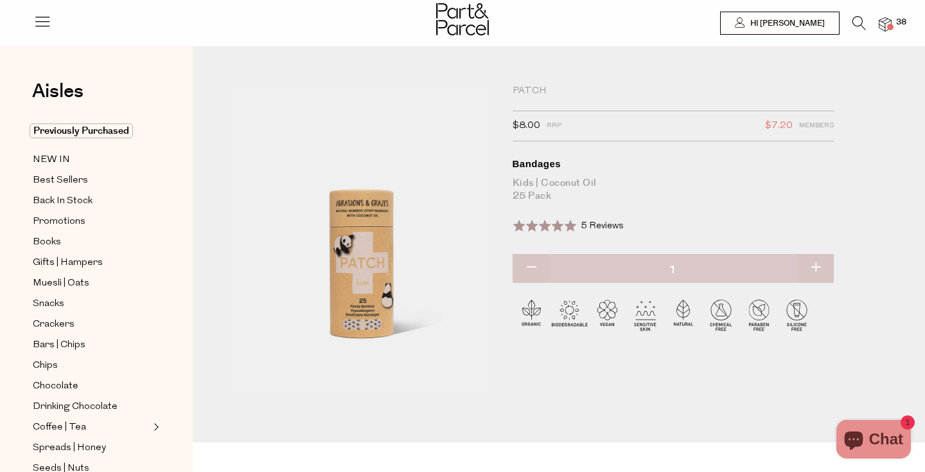
click at [820, 266] on button "button" at bounding box center [815, 268] width 37 height 28
type input "2"
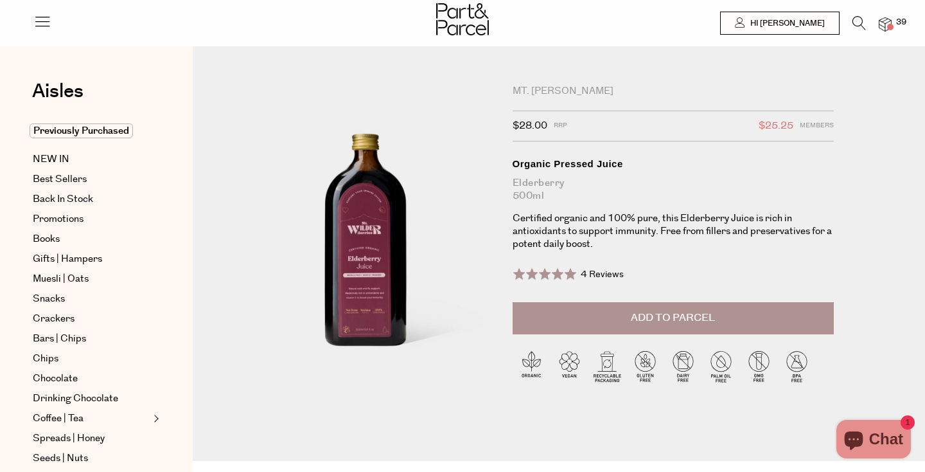
click at [696, 314] on span "Add to Parcel" at bounding box center [673, 317] width 84 height 15
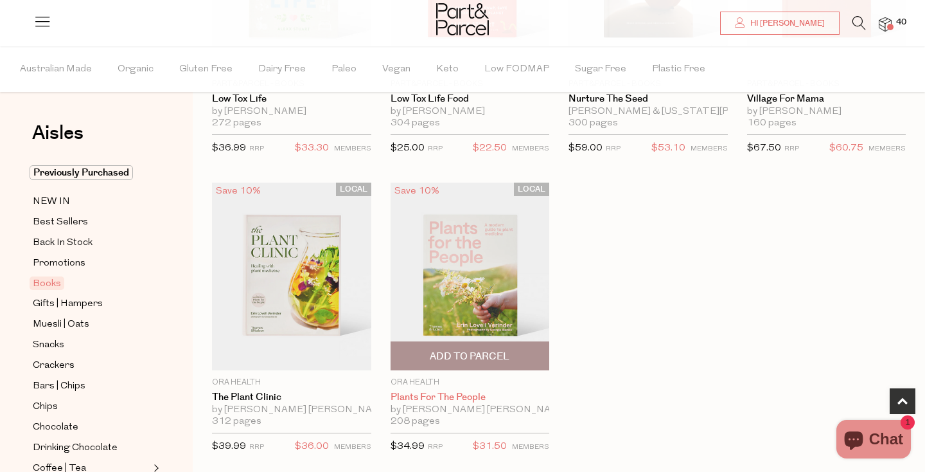
scroll to position [663, 0]
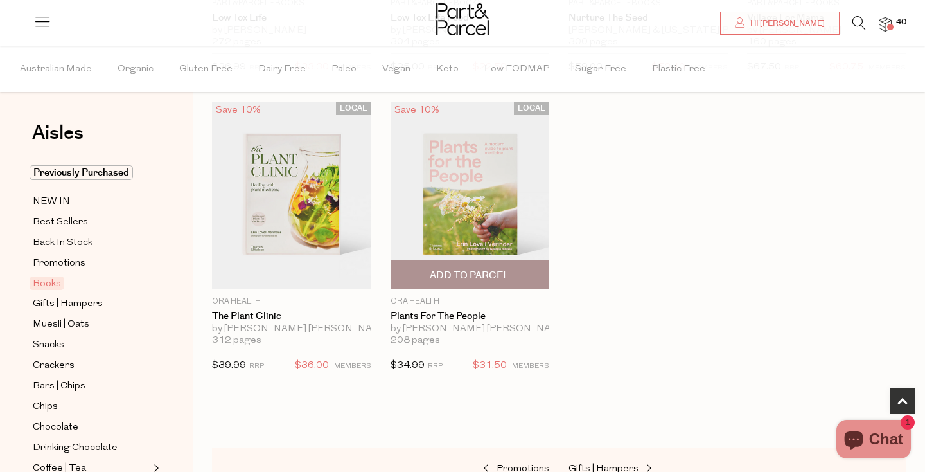
click at [493, 273] on span "Add To Parcel" at bounding box center [470, 275] width 80 height 13
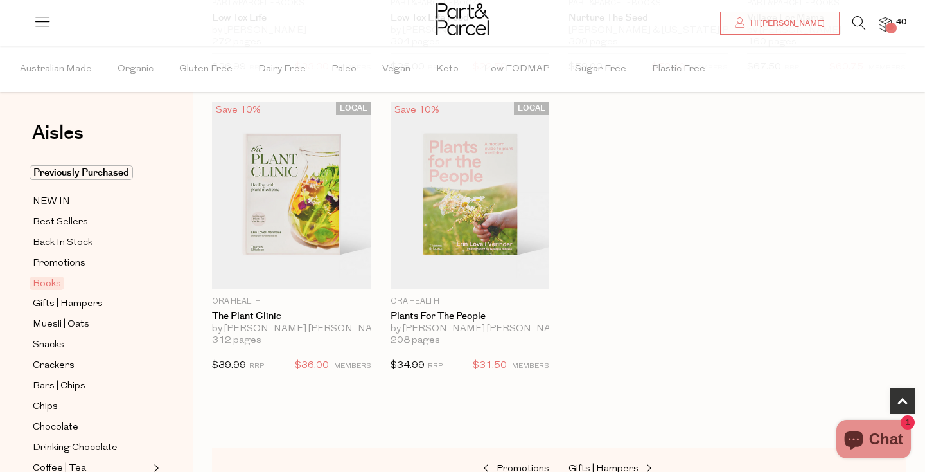
scroll to position [0, 0]
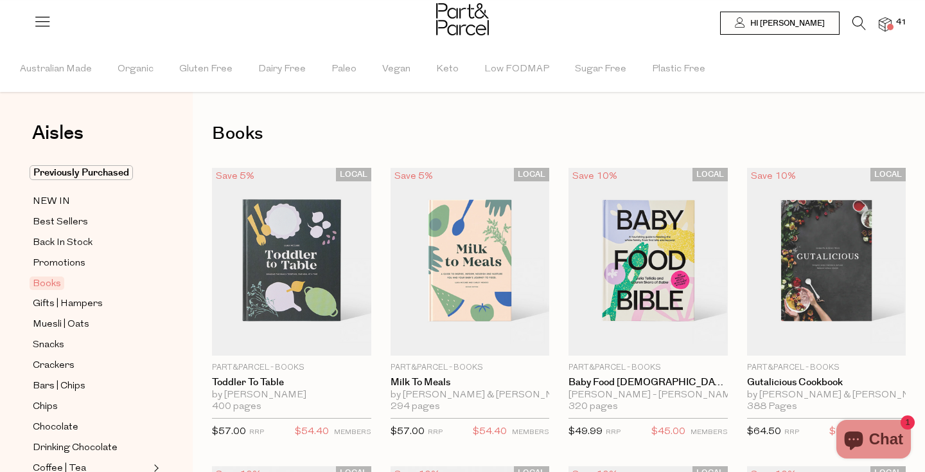
click at [860, 24] on icon at bounding box center [859, 23] width 13 height 14
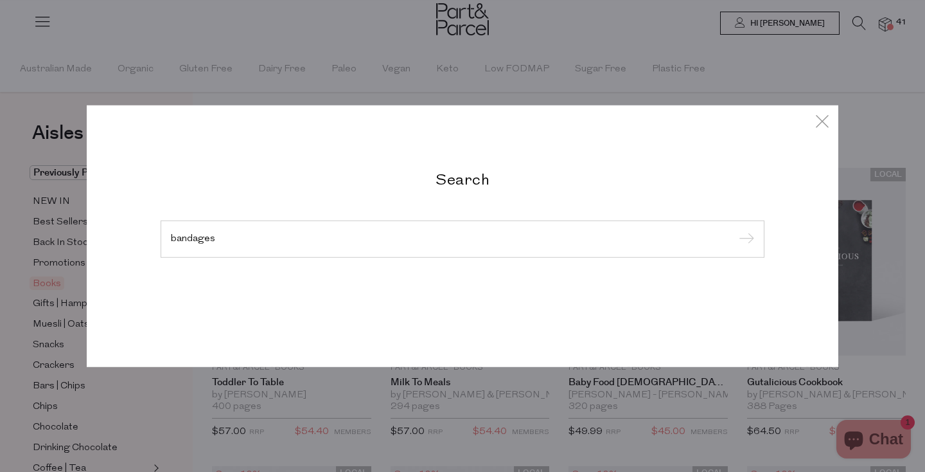
type input "bandages"
click at [735, 230] on input "submit" at bounding box center [744, 239] width 19 height 19
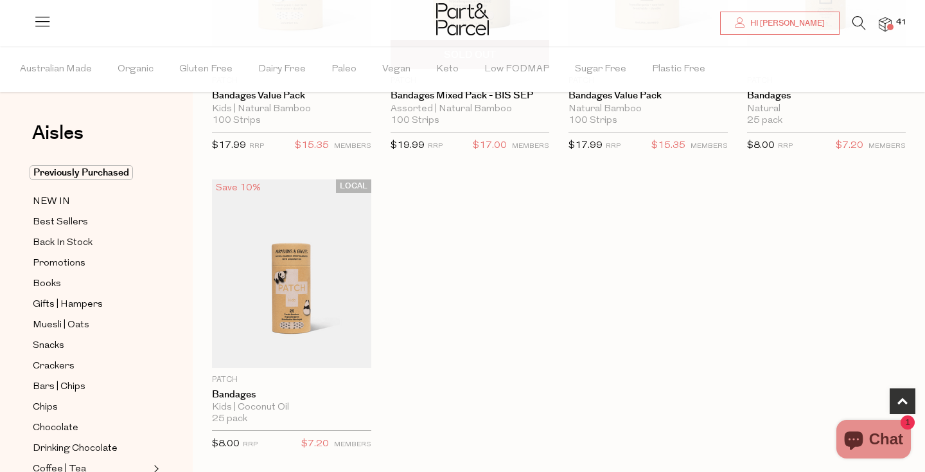
type input "2"
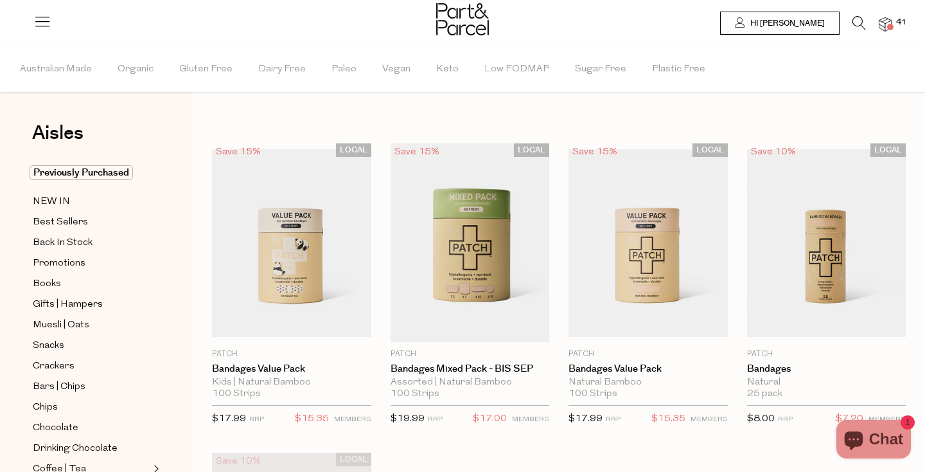
click at [884, 27] on img at bounding box center [885, 24] width 13 height 15
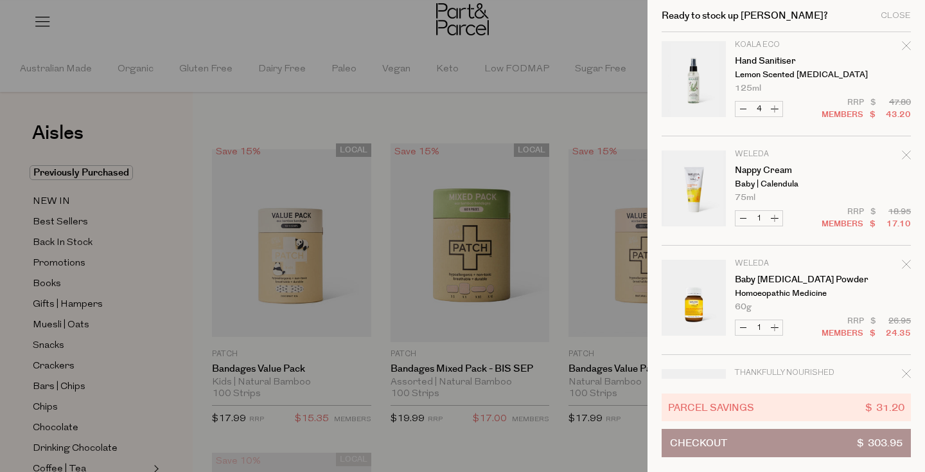
scroll to position [1511, 0]
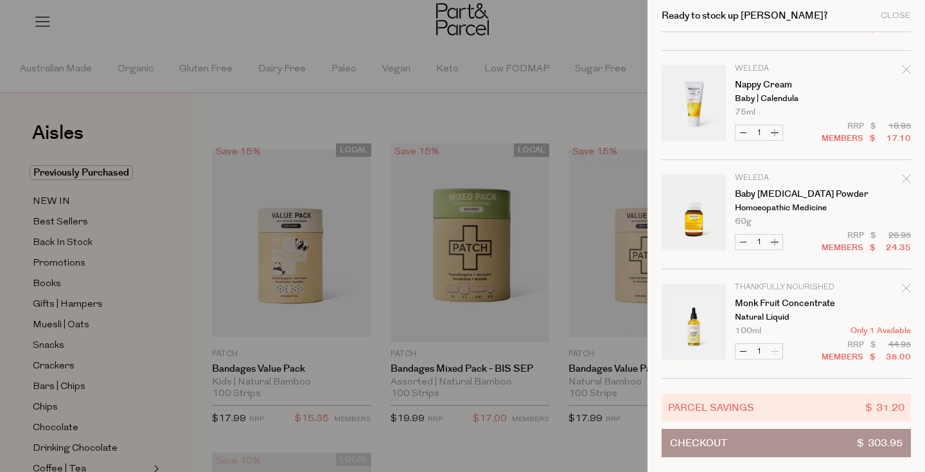
click at [828, 443] on button "Checkout $ 303.95" at bounding box center [786, 443] width 249 height 28
